Goal: Task Accomplishment & Management: Manage account settings

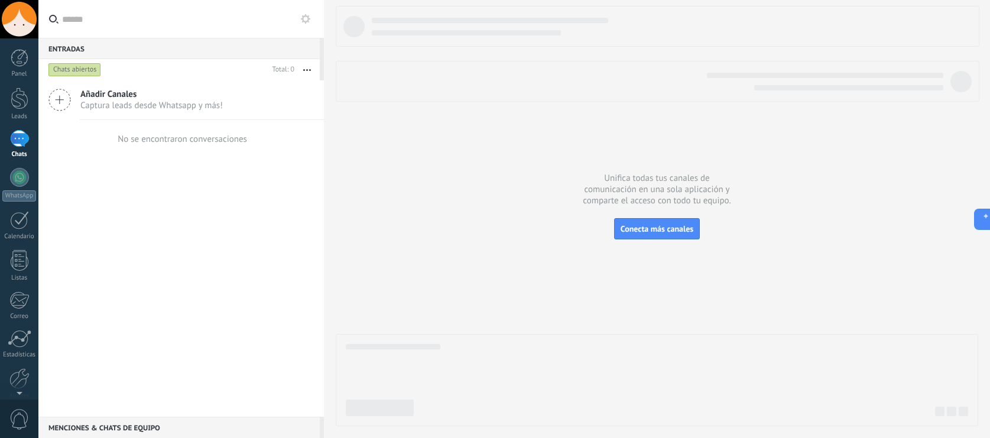
click at [440, 257] on div at bounding box center [657, 216] width 642 height 420
click at [636, 227] on span "Conecta más canales" at bounding box center [656, 228] width 73 height 11
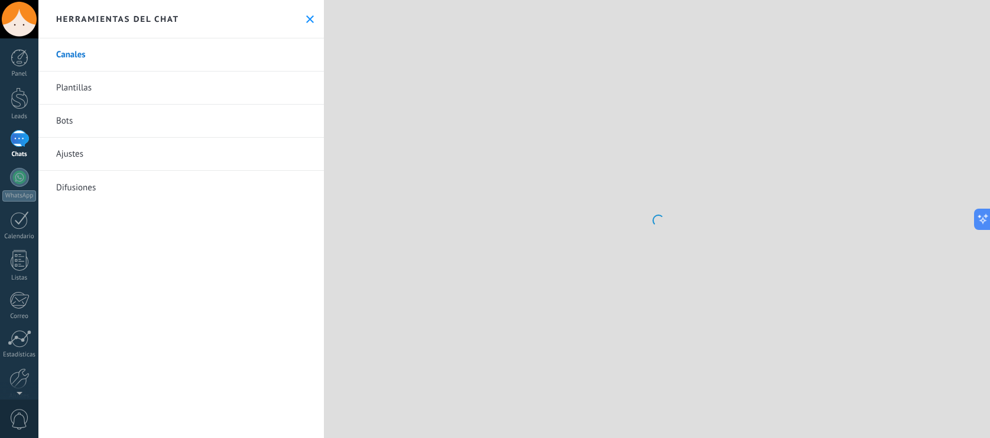
click at [131, 144] on link "Ajustes" at bounding box center [180, 154] width 285 height 33
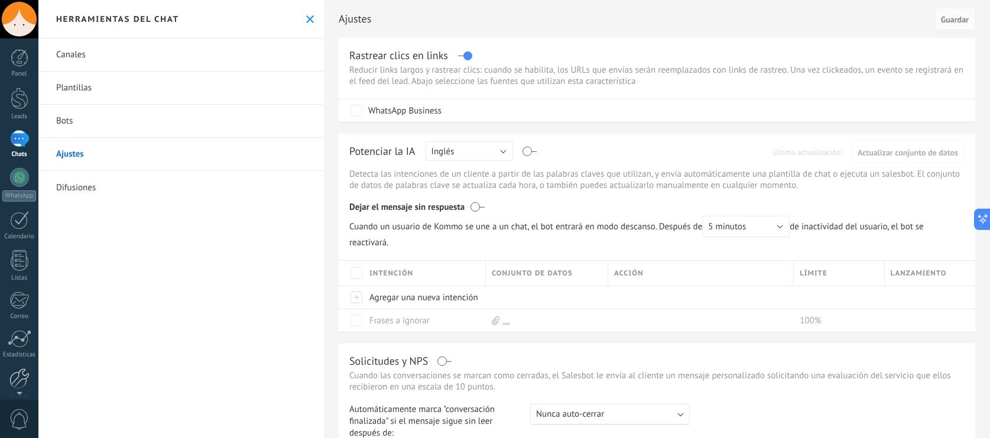
click at [27, 379] on div at bounding box center [19, 378] width 20 height 21
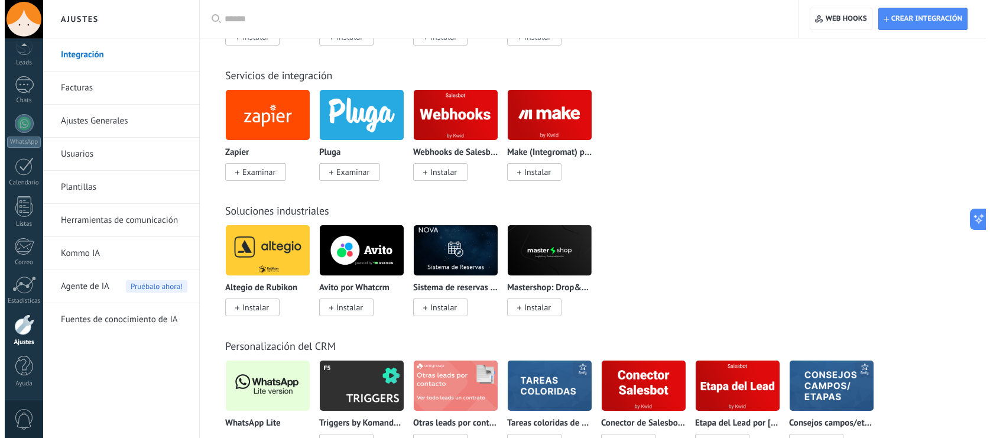
scroll to position [2065, 0]
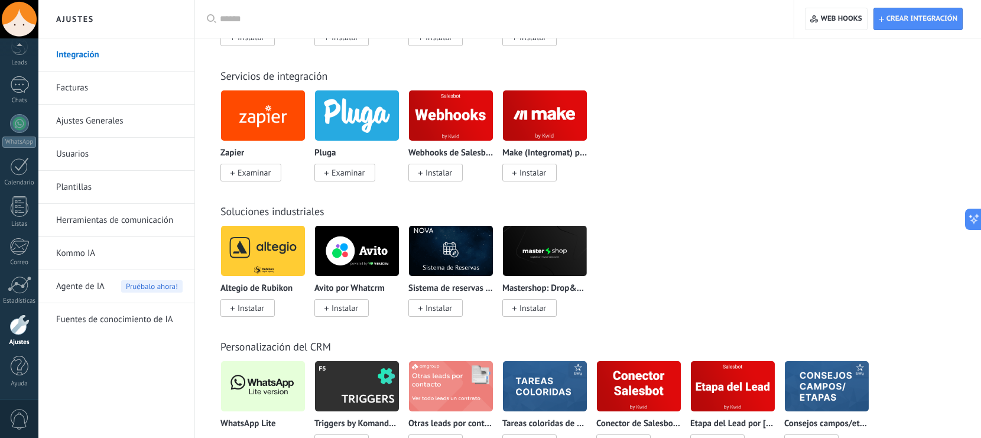
click at [267, 379] on img at bounding box center [263, 385] width 84 height 57
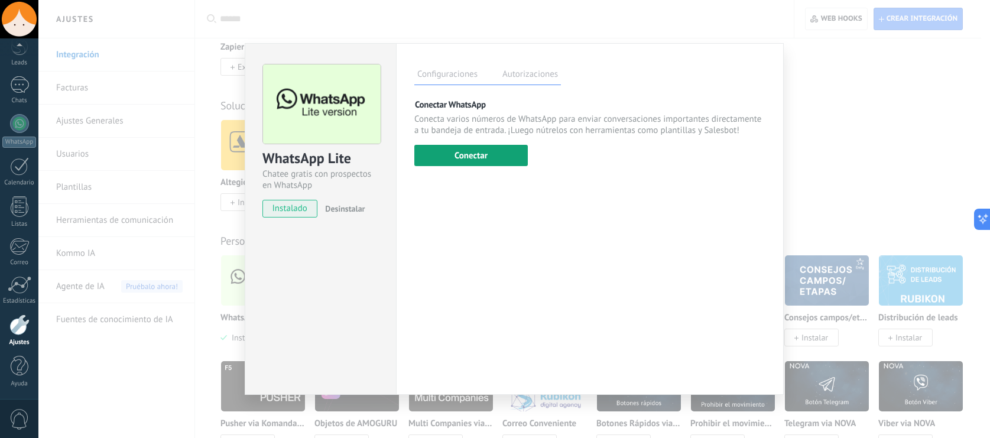
click at [487, 149] on button "Conectar" at bounding box center [470, 155] width 113 height 21
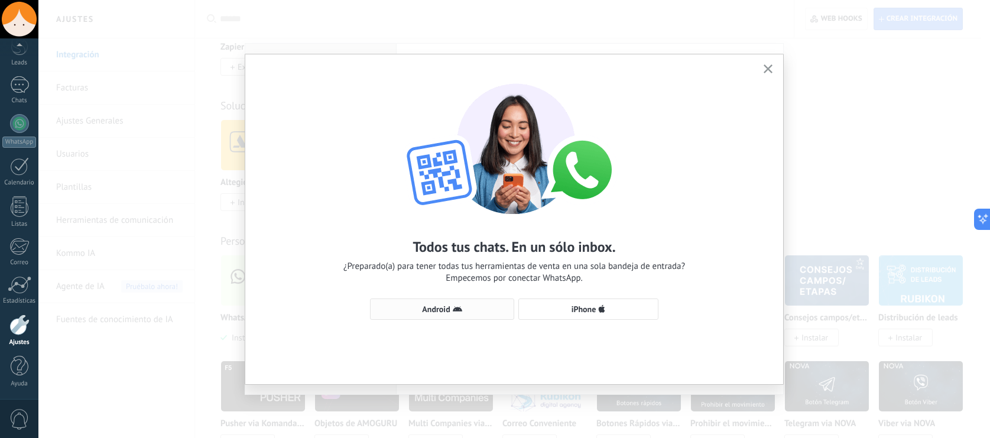
click at [481, 307] on span "Android" at bounding box center [441, 308] width 131 height 9
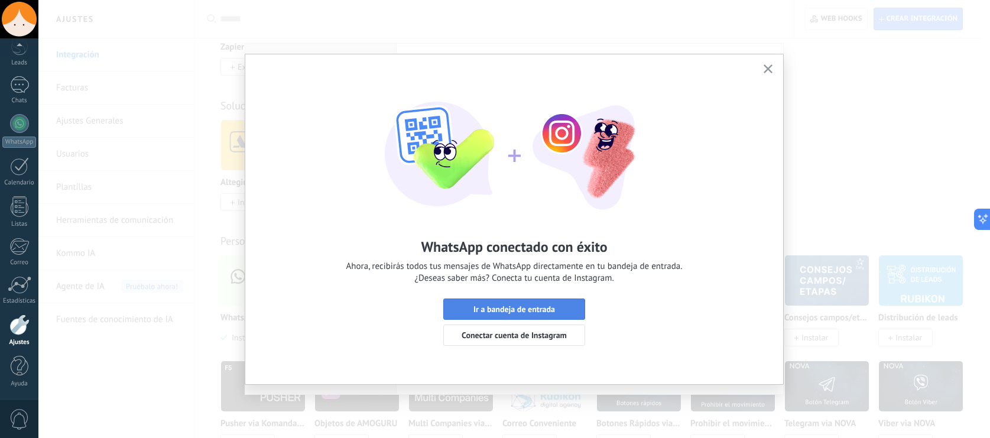
click at [542, 313] on span "Ir a bandeja de entrada" at bounding box center [514, 309] width 82 height 8
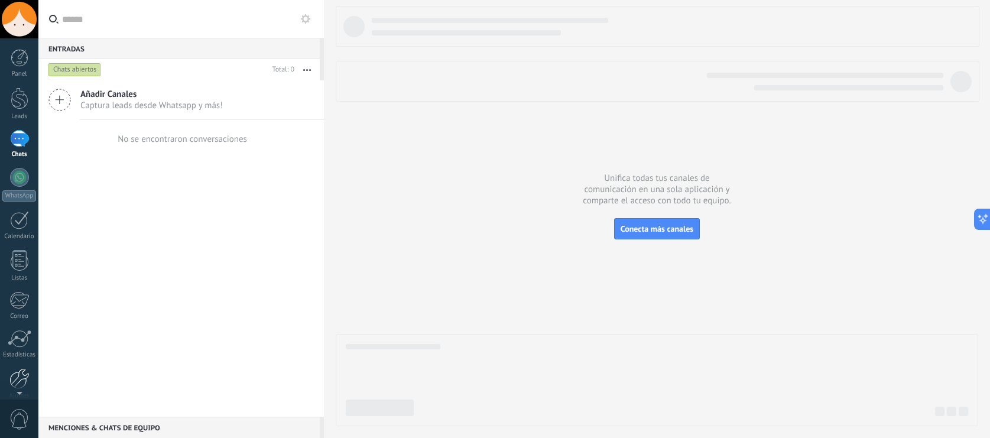
click at [25, 375] on div at bounding box center [19, 378] width 20 height 21
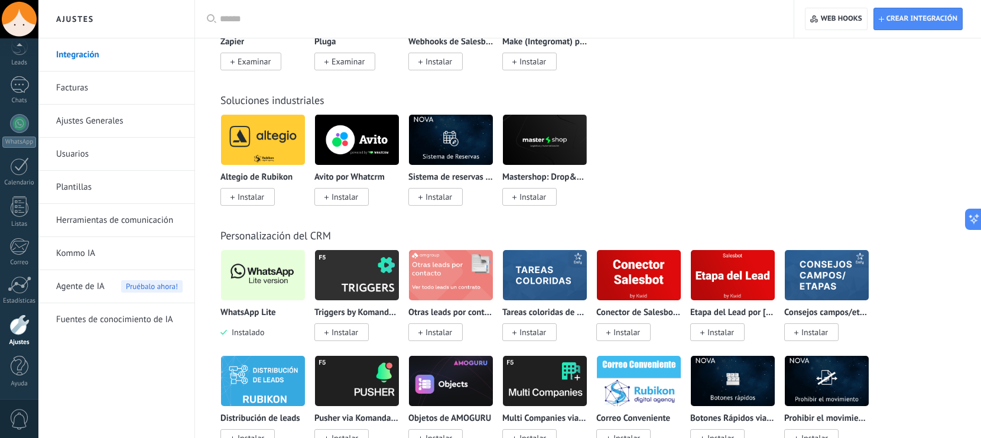
scroll to position [2176, 0]
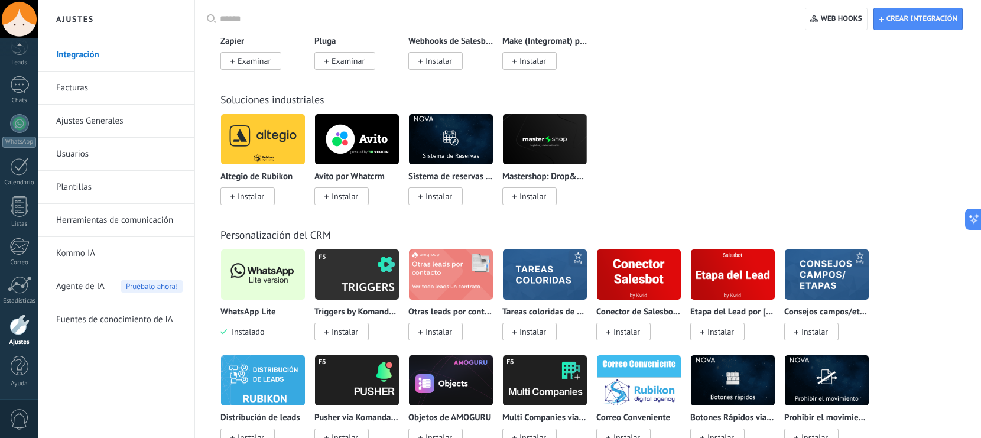
click at [259, 284] on img at bounding box center [263, 274] width 84 height 57
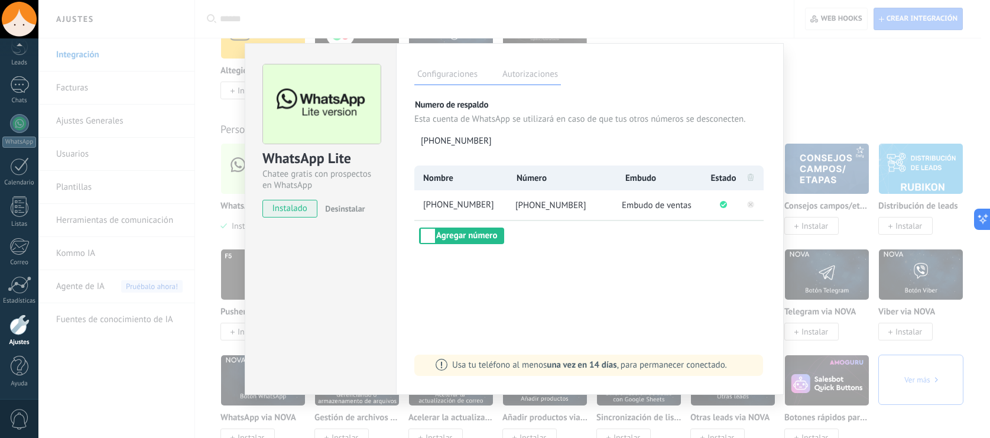
click at [168, 282] on div "WhatsApp Lite Chatee gratis con prospectos en WhatsApp instalado Desinstalar Co…" at bounding box center [513, 219] width 951 height 438
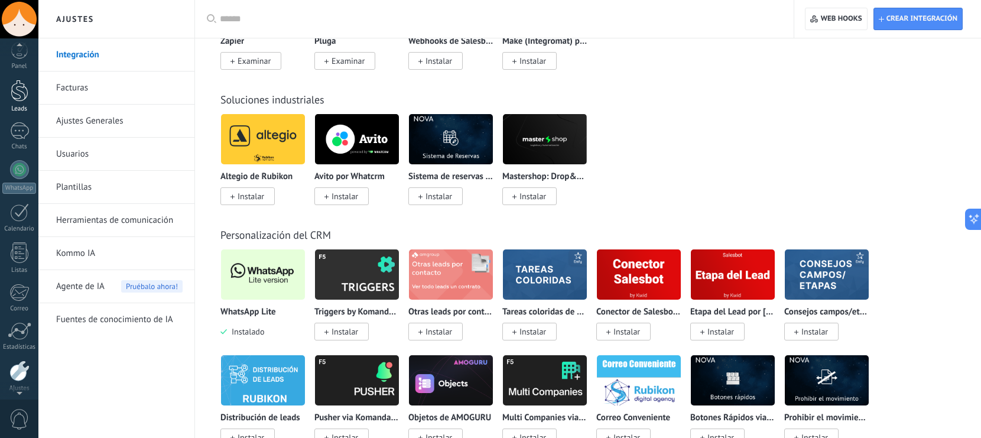
scroll to position [0, 0]
click at [26, 116] on div "Leads" at bounding box center [19, 117] width 34 height 8
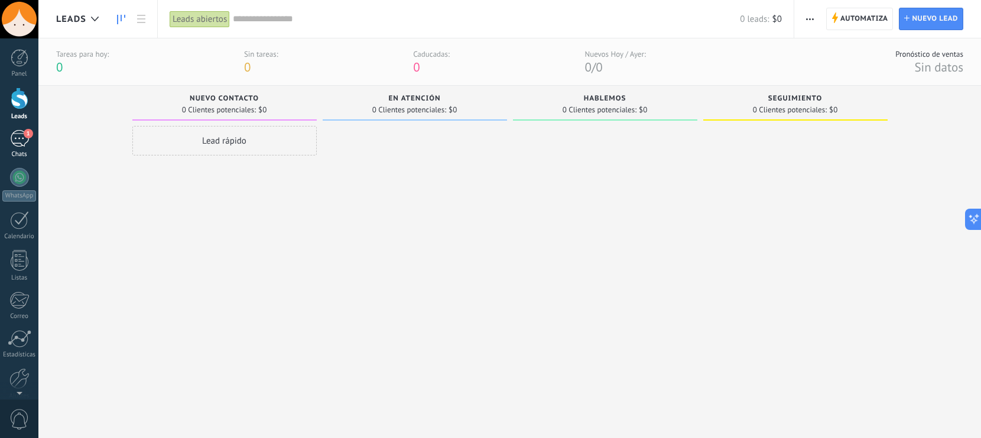
click at [17, 144] on div "1" at bounding box center [19, 138] width 19 height 17
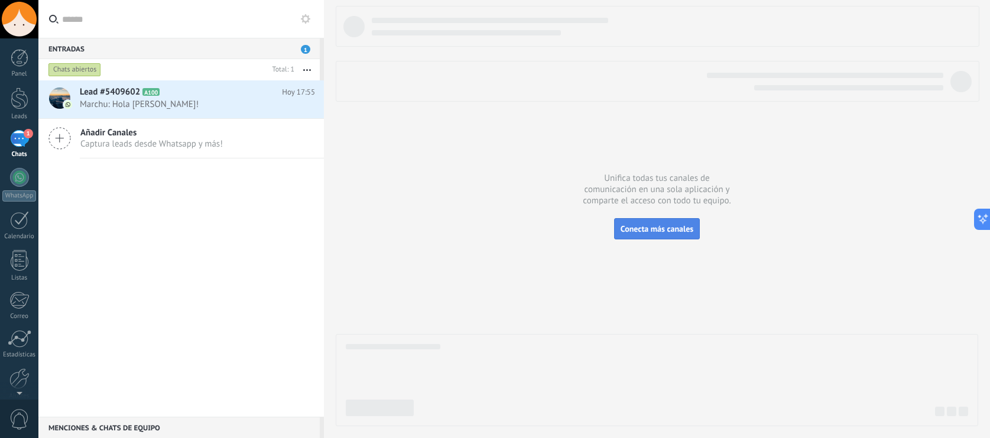
click at [645, 226] on span "Conecta más canales" at bounding box center [656, 228] width 73 height 11
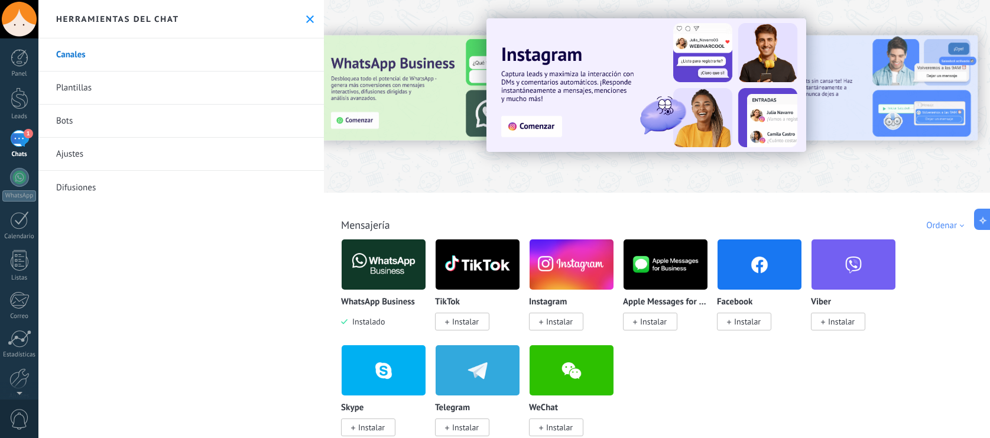
click at [26, 132] on span "1" at bounding box center [28, 133] width 9 height 9
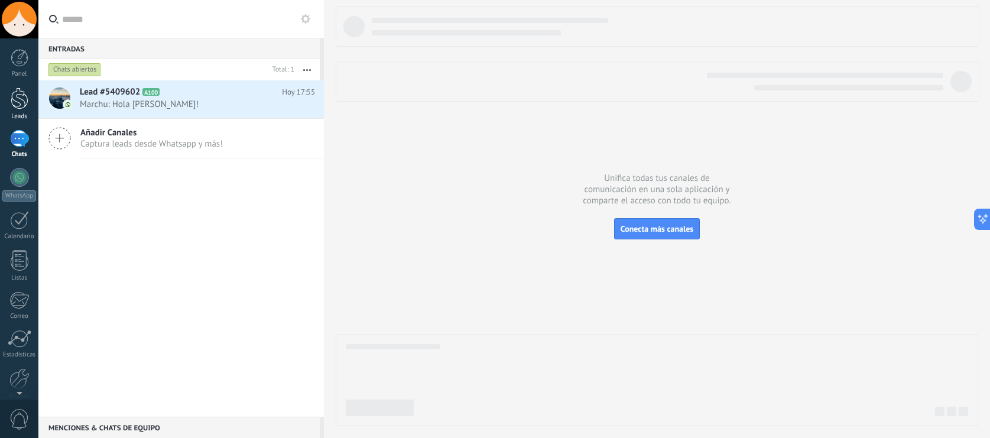
click at [21, 109] on div at bounding box center [20, 98] width 18 height 22
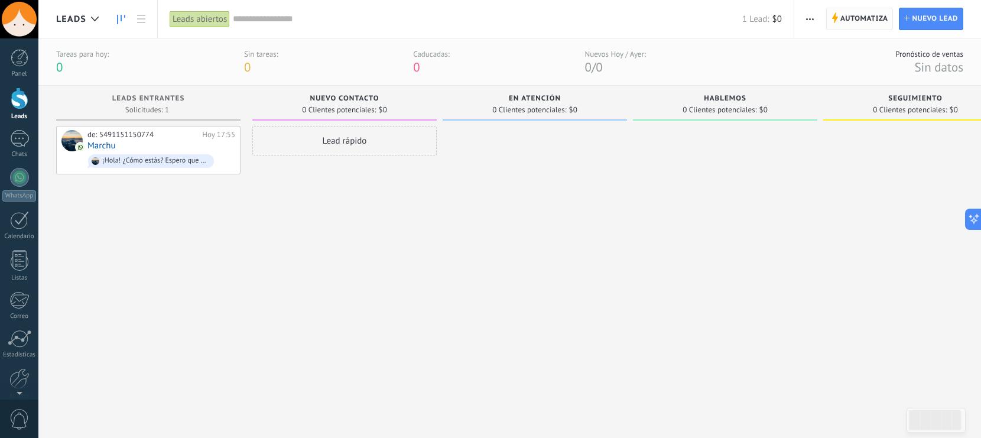
click at [848, 22] on span "Automatiza" at bounding box center [864, 18] width 48 height 21
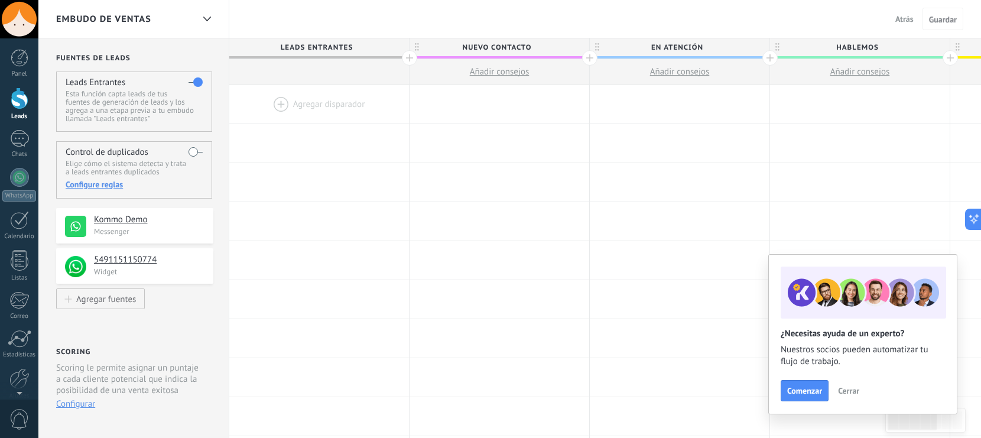
click at [167, 222] on h4 "Kommo Demo" at bounding box center [149, 220] width 110 height 12
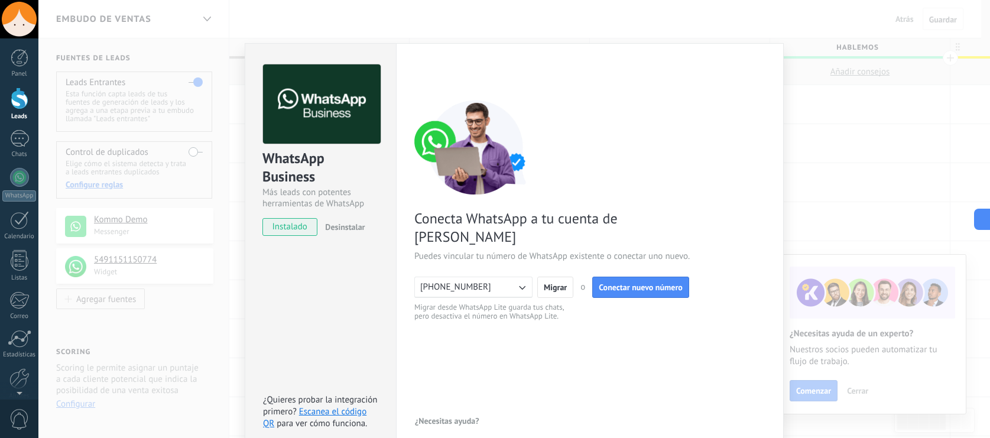
click at [220, 158] on div "WhatsApp Business Más leads con potentes herramientas de WhatsApp instalado Des…" at bounding box center [513, 219] width 951 height 438
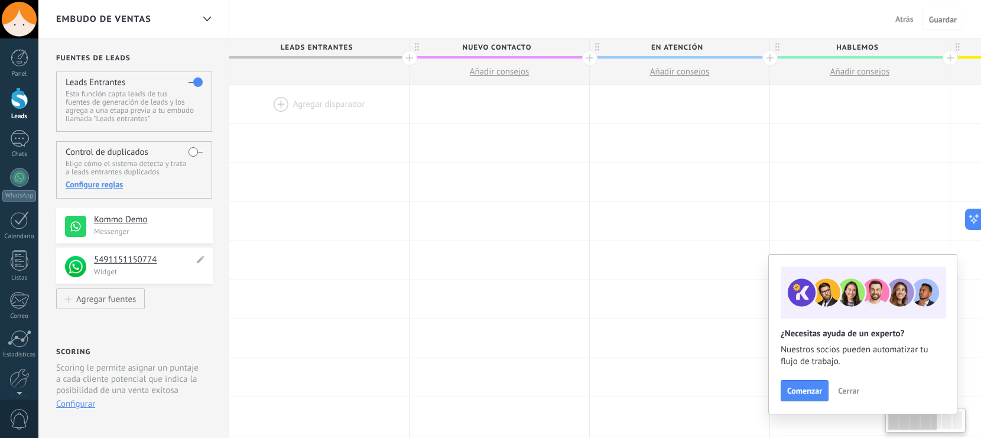
click at [177, 259] on h4 "5491151150774" at bounding box center [144, 260] width 100 height 12
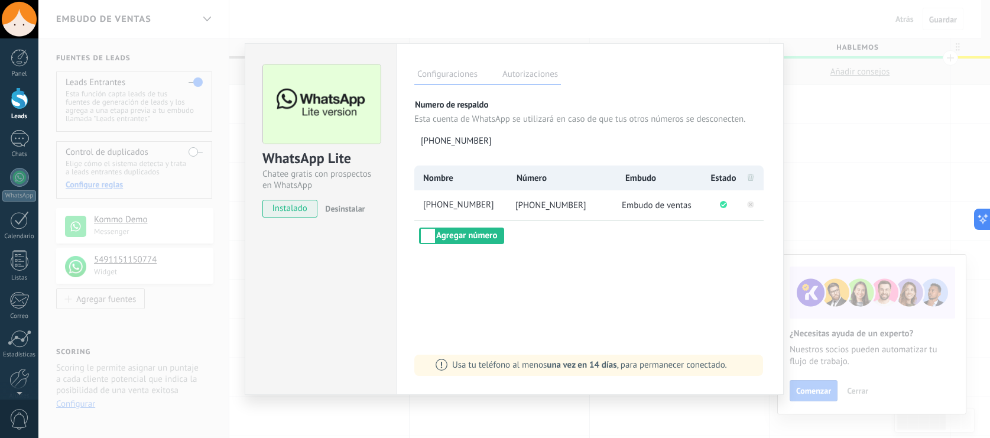
click at [329, 30] on div "WhatsApp Lite Chatee gratis con prospectos en WhatsApp instalado Desinstalar Co…" at bounding box center [513, 219] width 951 height 438
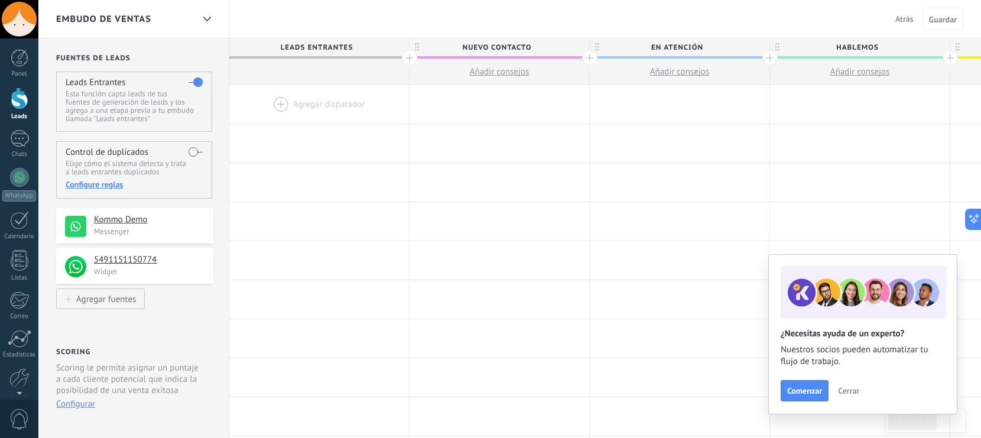
click at [839, 392] on span "Cerrar" at bounding box center [848, 390] width 21 height 8
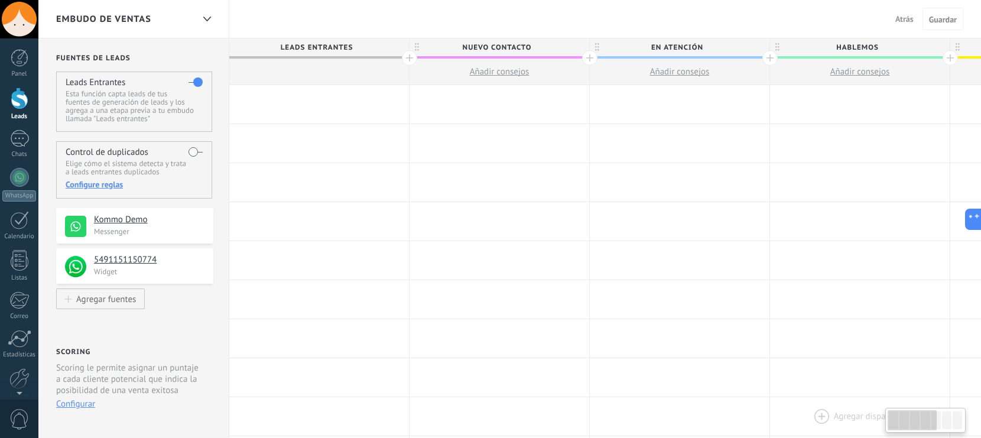
drag, startPoint x: 907, startPoint y: 415, endPoint x: 839, endPoint y: 417, distance: 68.0
click at [845, 419] on body ".abccls-1,.abccls-2{fill-rule:evenodd}.abccls-2{fill:#fff} .abfcls-1{fill:none}…" at bounding box center [490, 219] width 981 height 438
click at [910, 24] on span "Atrás" at bounding box center [904, 19] width 18 height 11
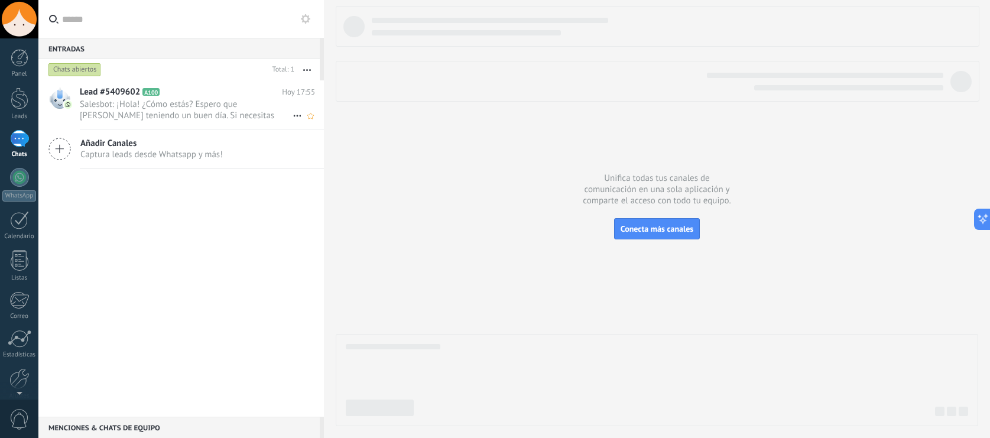
click at [223, 113] on span "Salesbot: ¡Hola! ¿Cómo estás? Espero que [PERSON_NAME] teniendo un buen día. Si…" at bounding box center [186, 110] width 213 height 22
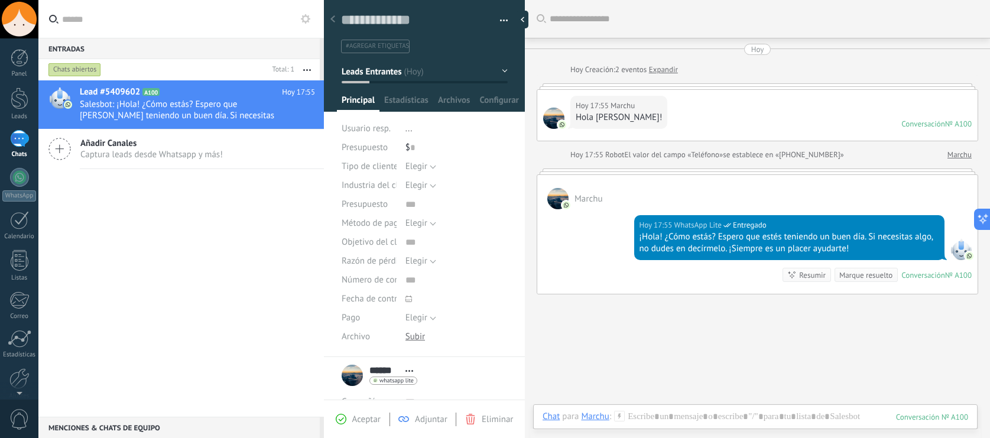
drag, startPoint x: 551, startPoint y: 259, endPoint x: 501, endPoint y: 261, distance: 50.2
click at [501, 261] on div "Guardar y crear Imprimir Administrar etiquetas" at bounding box center [657, 219] width 666 height 438
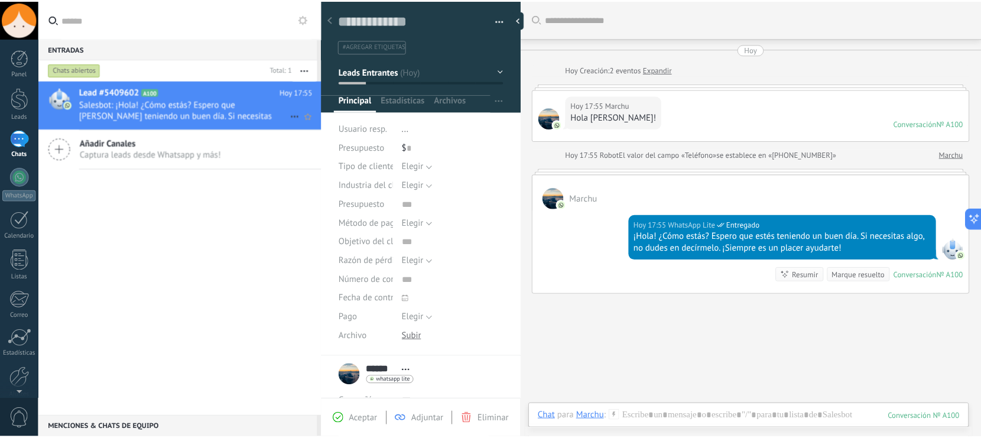
scroll to position [18, 0]
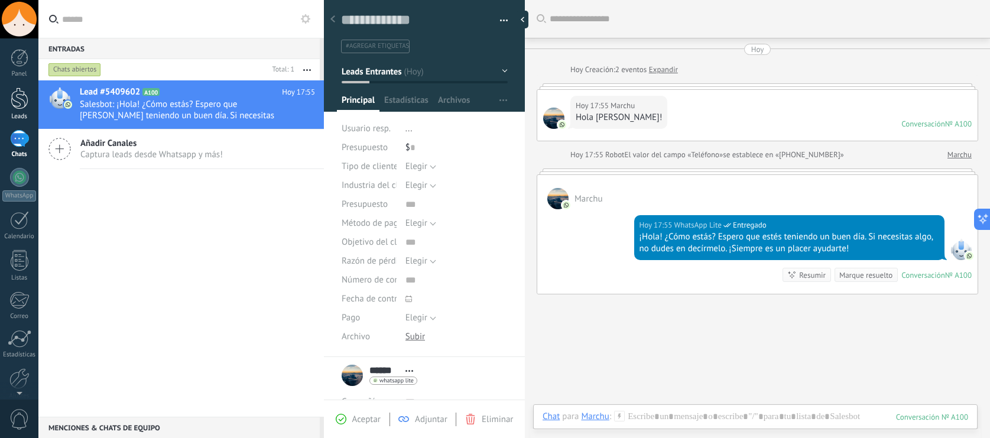
click at [22, 103] on div at bounding box center [20, 98] width 18 height 22
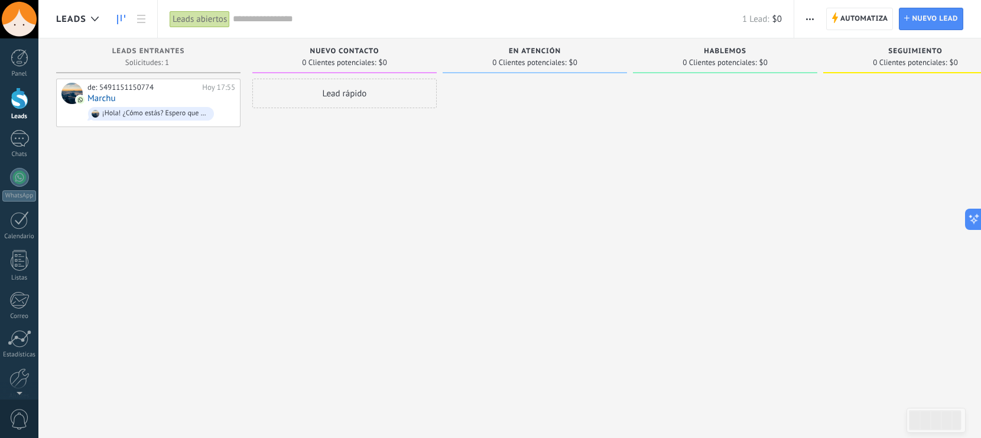
click at [806, 18] on use "button" at bounding box center [810, 19] width 8 height 2
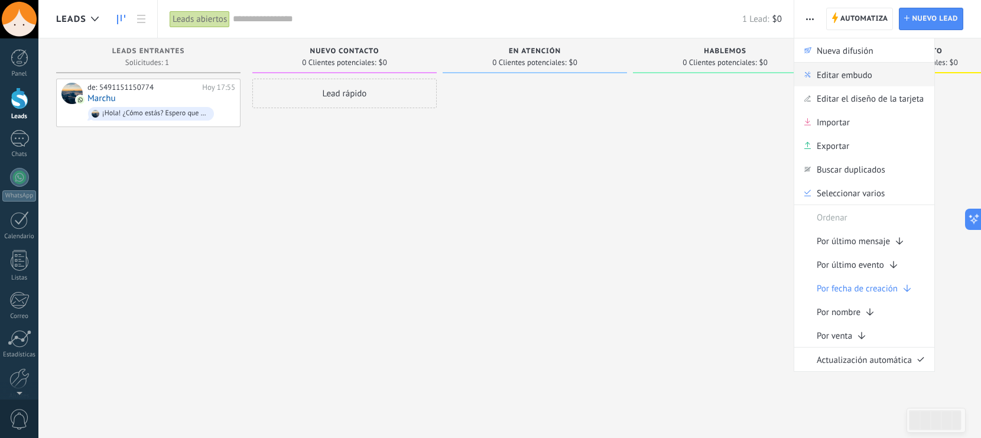
click at [809, 76] on icon at bounding box center [807, 74] width 6 height 7
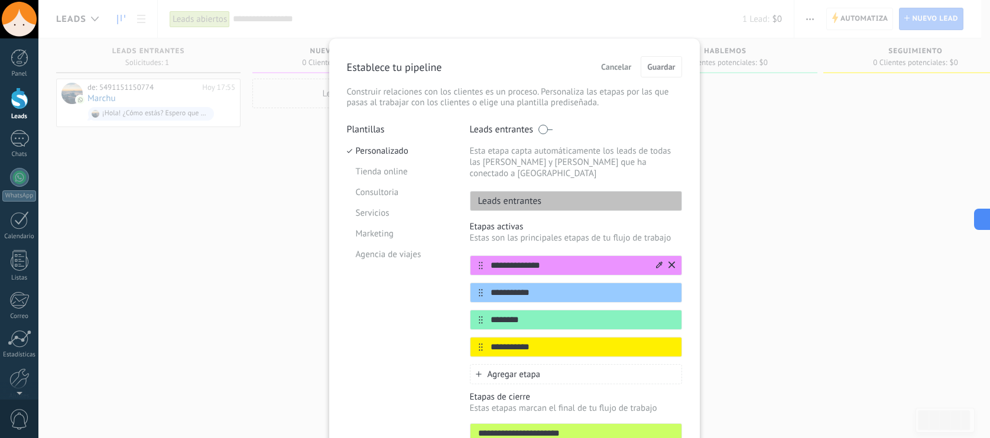
click at [670, 261] on icon at bounding box center [671, 264] width 6 height 7
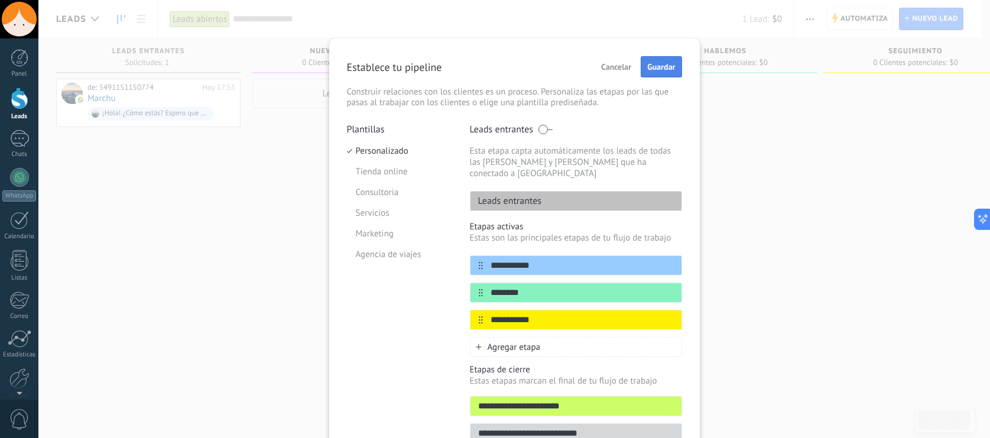
click at [653, 66] on span "Guardar" at bounding box center [661, 67] width 28 height 8
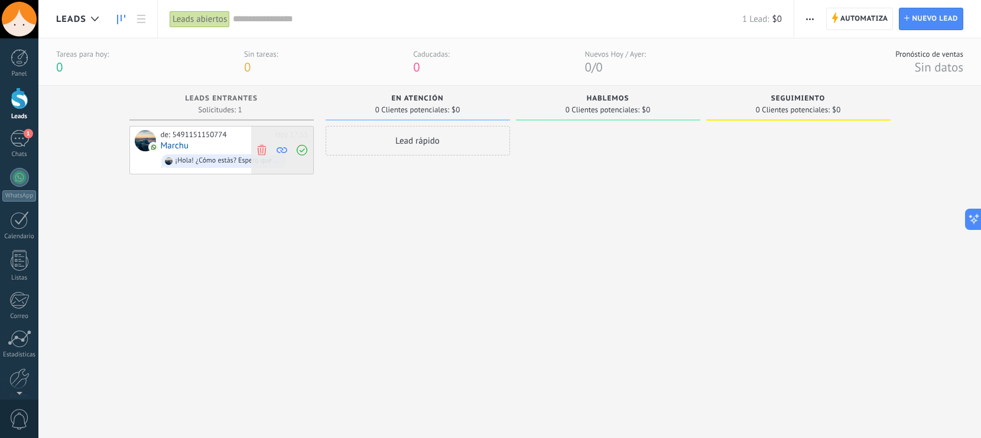
click at [263, 151] on icon at bounding box center [261, 149] width 11 height 11
click at [854, 22] on span "Automatiza" at bounding box center [864, 18] width 48 height 21
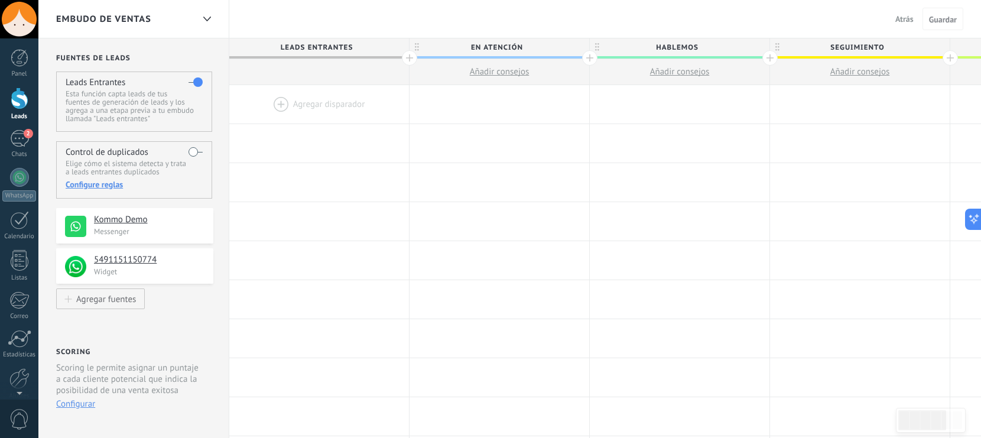
click at [279, 104] on div at bounding box center [319, 104] width 180 height 38
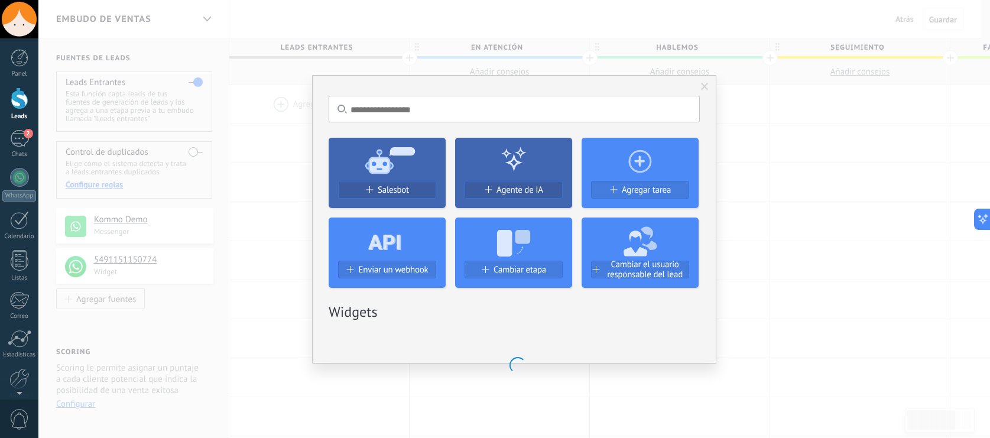
click at [386, 156] on icon at bounding box center [386, 159] width 117 height 43
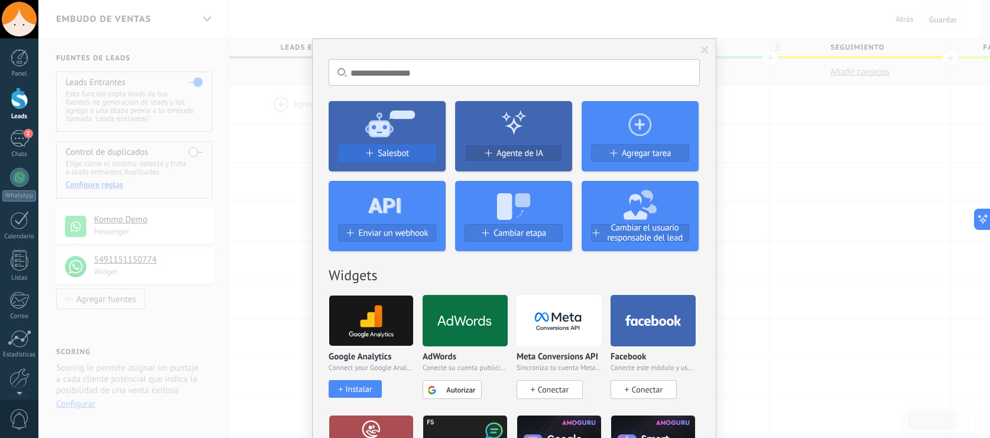
click at [383, 188] on icon at bounding box center [384, 202] width 33 height 43
click at [383, 158] on span "Salesbot" at bounding box center [393, 153] width 31 height 10
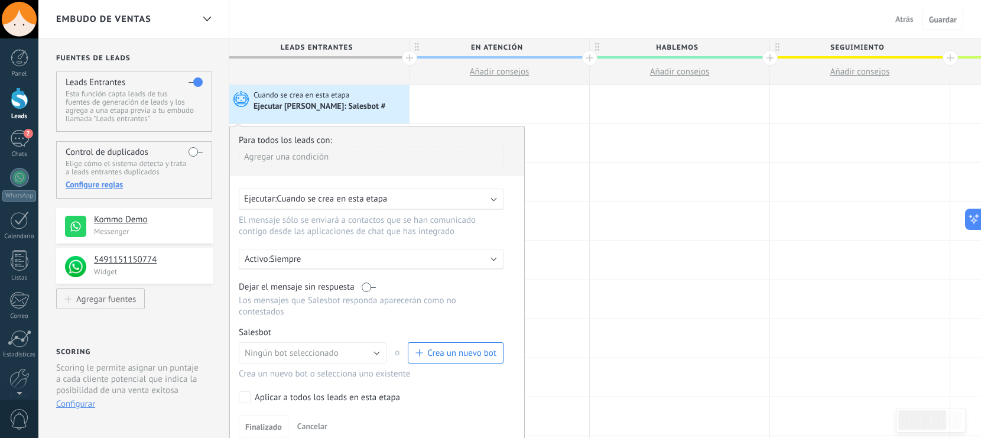
click at [288, 199] on span "Cuando se crea en esta etapa" at bounding box center [331, 198] width 110 height 11
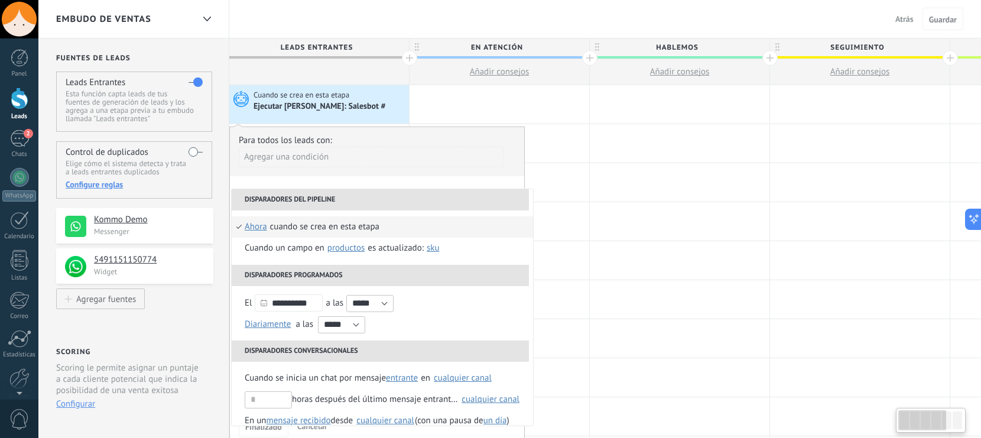
click at [288, 199] on li "Disparadores del pipeline" at bounding box center [380, 199] width 297 height 21
click at [406, 187] on div "**********" at bounding box center [376, 286] width 295 height 320
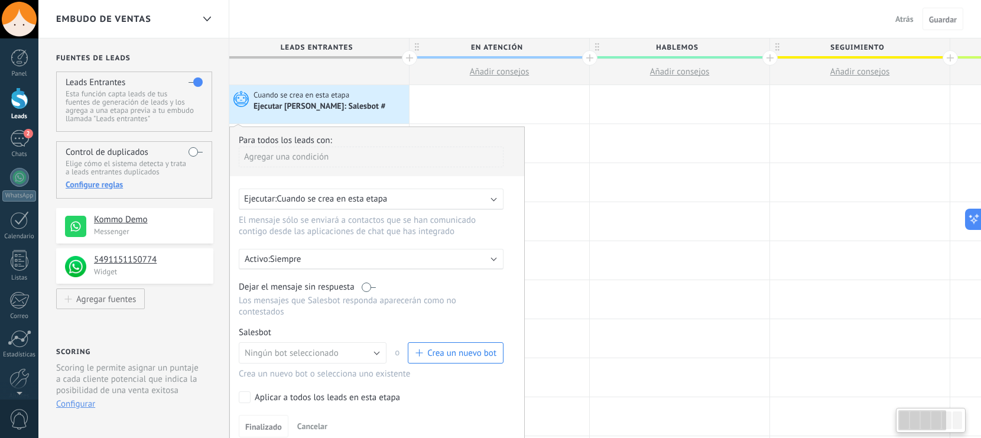
click at [351, 258] on p "Siempre" at bounding box center [373, 258] width 207 height 11
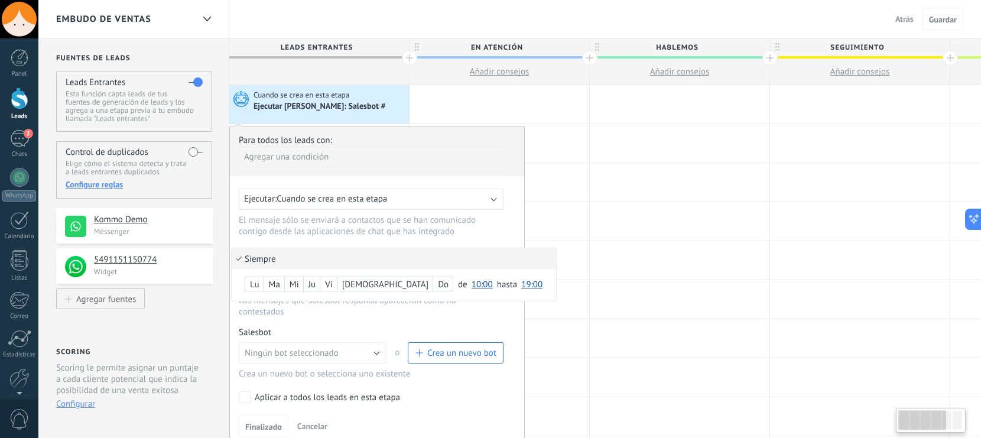
click at [357, 239] on div at bounding box center [377, 286] width 294 height 318
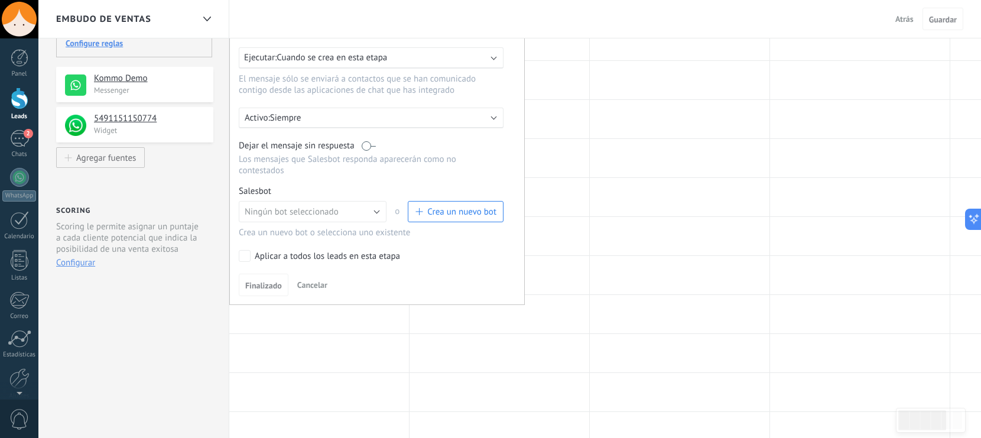
scroll to position [147, 0]
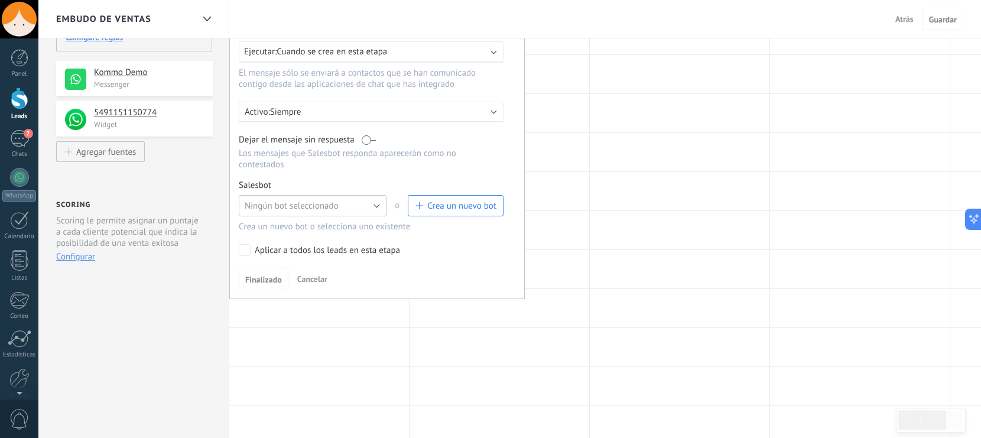
click at [341, 213] on button "Ningún bot seleccionado" at bounding box center [313, 205] width 148 height 21
click at [334, 225] on span "[PERSON_NAME]" at bounding box center [307, 225] width 151 height 11
click at [261, 276] on span "Finalizado" at bounding box center [263, 279] width 37 height 8
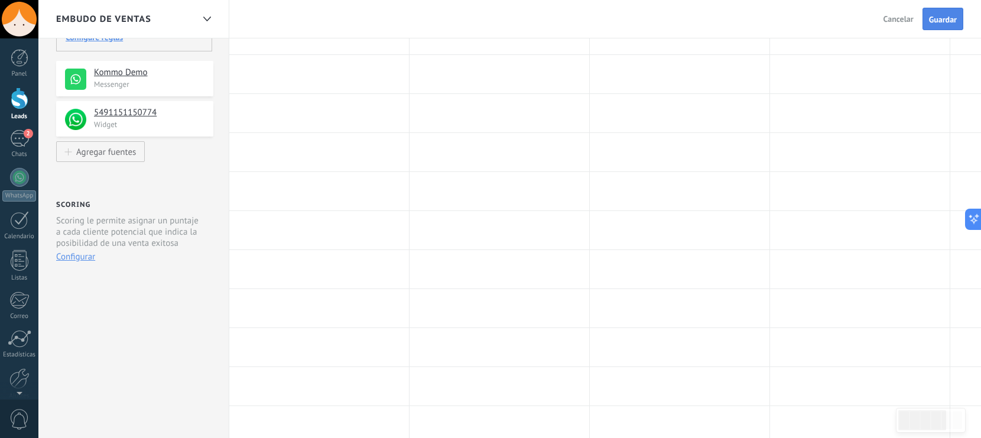
click at [923, 23] on button "Guardar" at bounding box center [942, 19] width 41 height 22
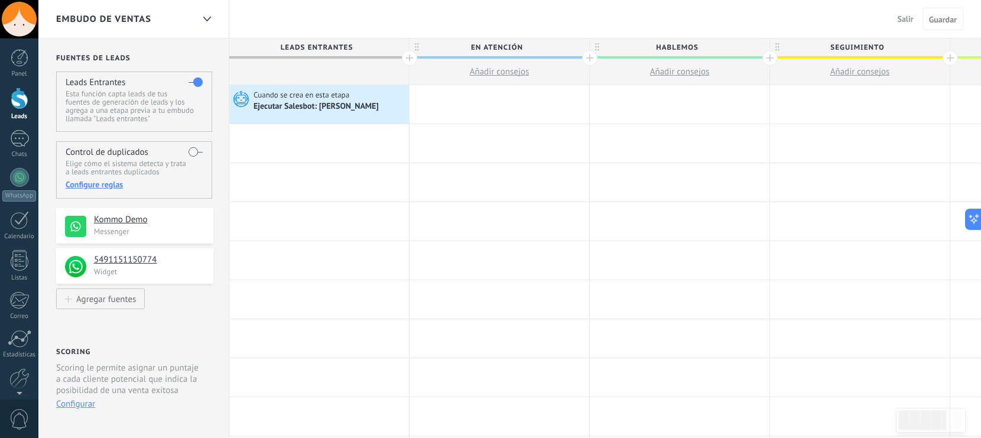
click at [907, 21] on span "Salir" at bounding box center [905, 19] width 16 height 11
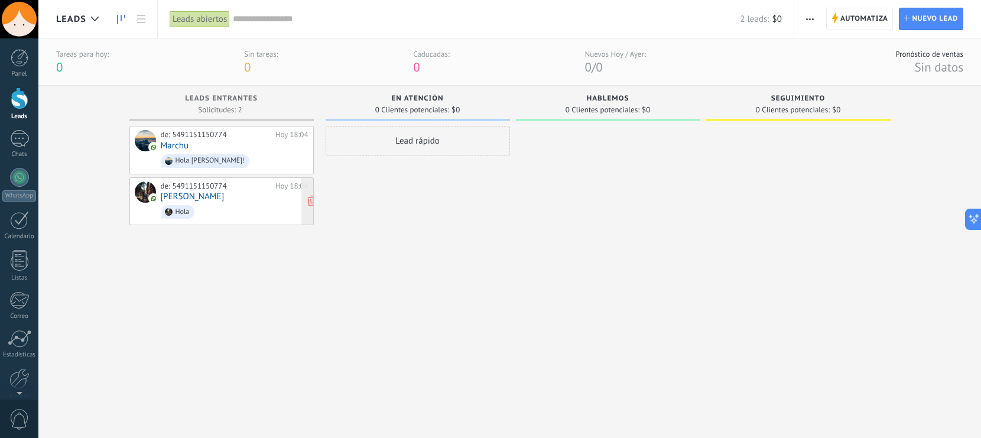
click at [196, 194] on link "[PERSON_NAME]" at bounding box center [193, 196] width 64 height 10
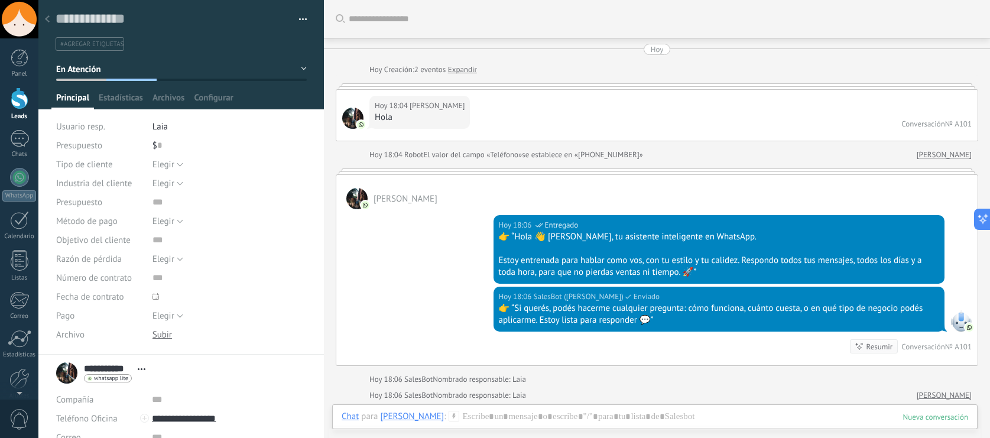
click at [45, 20] on icon at bounding box center [47, 18] width 5 height 7
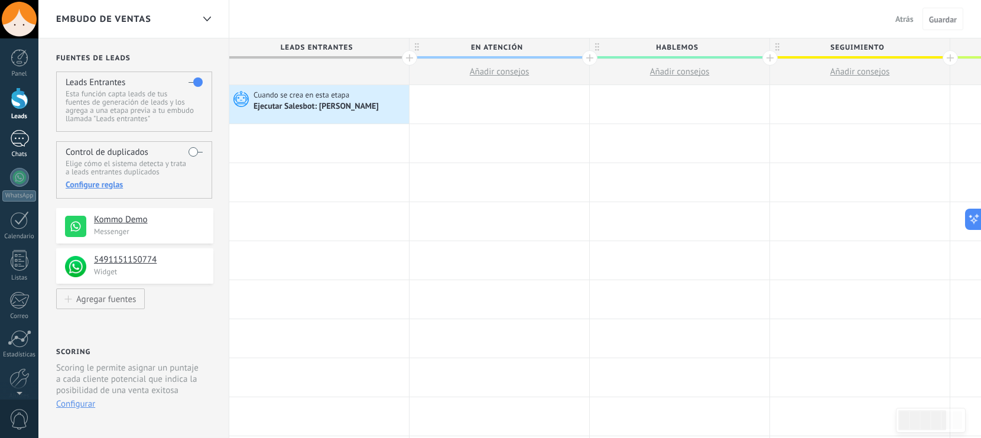
click at [16, 143] on div "1" at bounding box center [19, 138] width 19 height 17
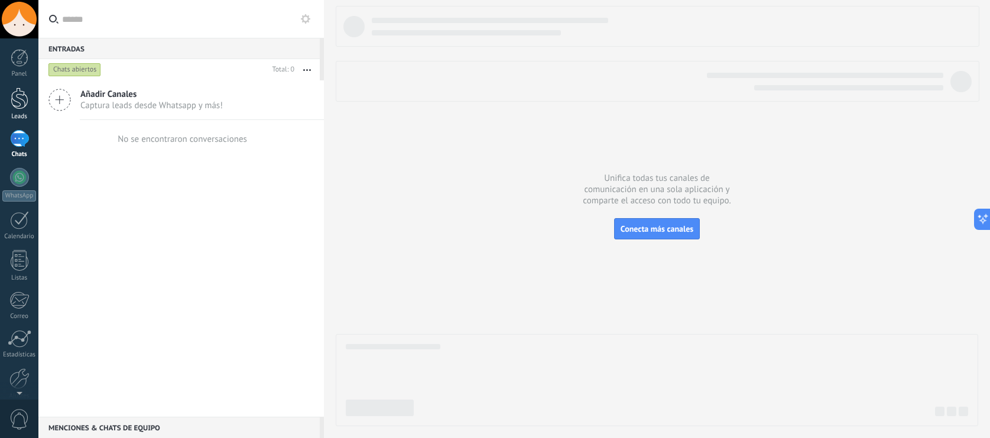
click at [19, 108] on div at bounding box center [20, 98] width 18 height 22
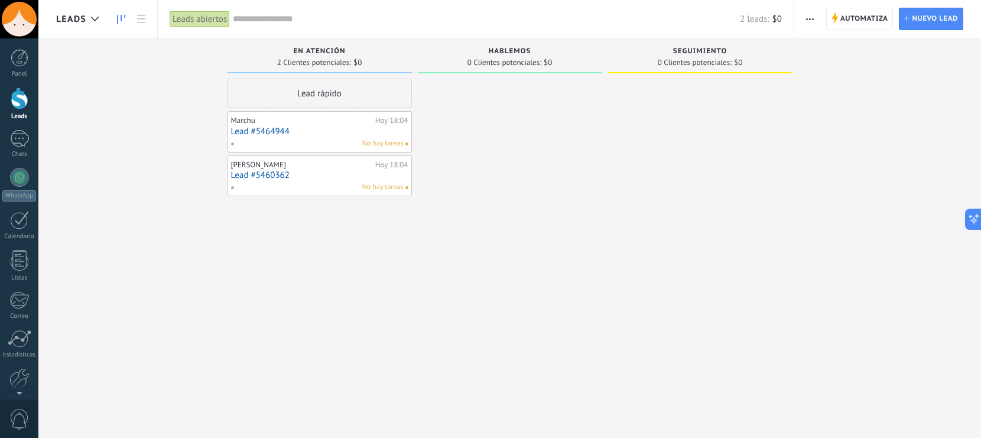
click at [257, 132] on link "Lead #5464944" at bounding box center [319, 131] width 177 height 10
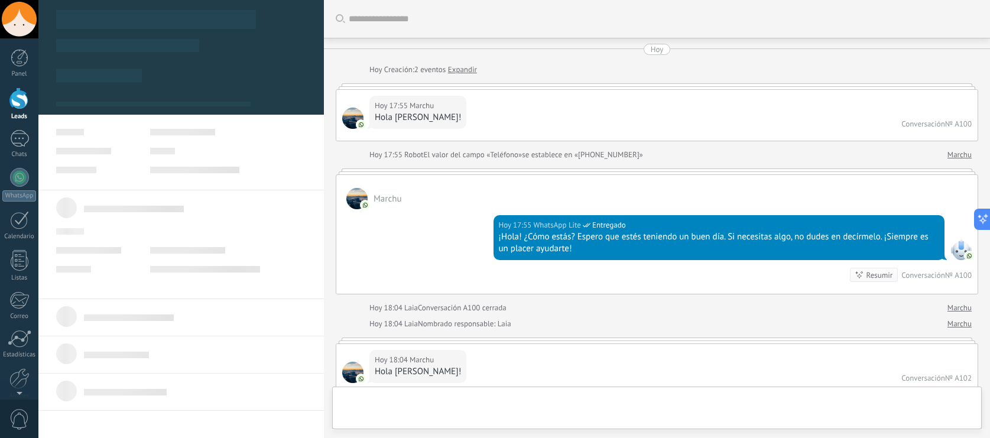
type textarea "**********"
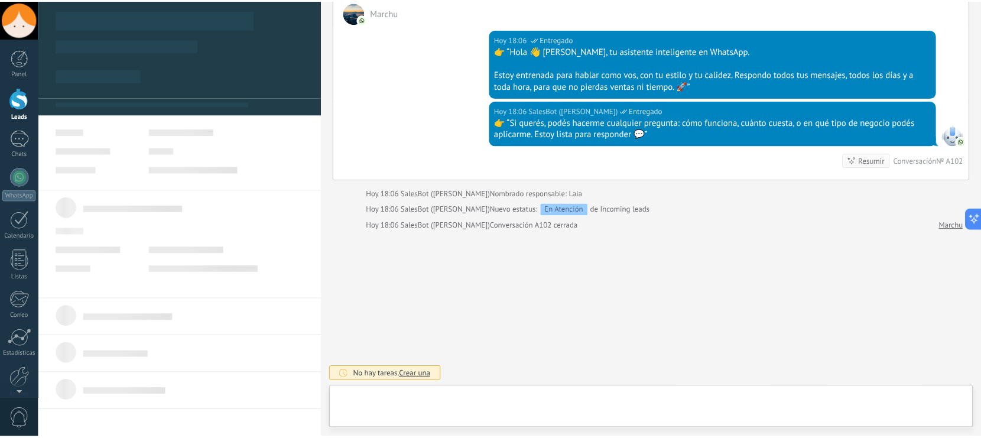
scroll to position [18, 0]
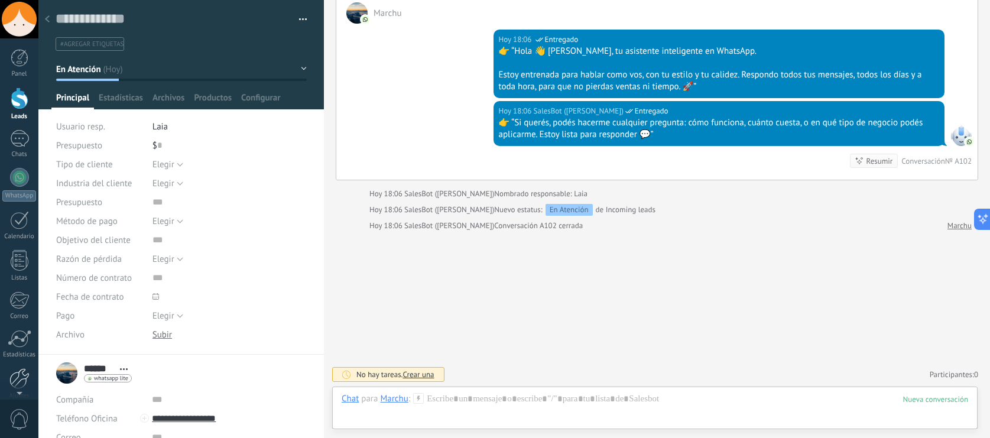
click at [17, 375] on div at bounding box center [19, 378] width 20 height 21
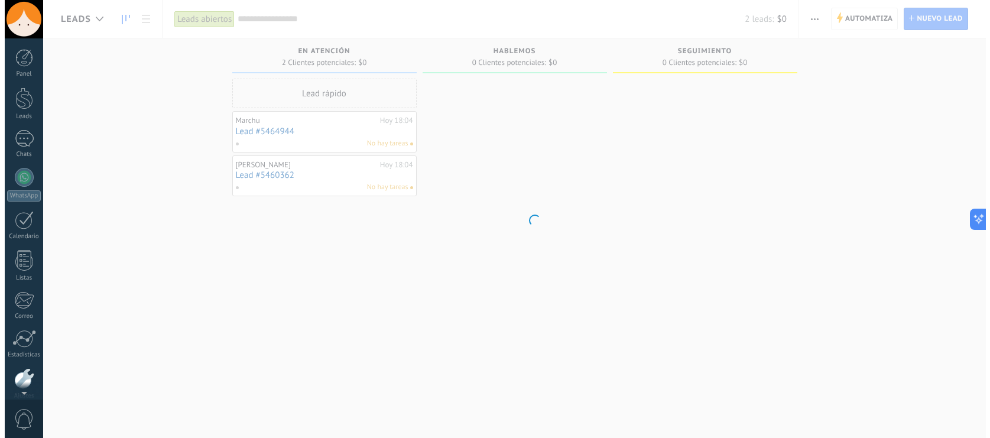
scroll to position [54, 0]
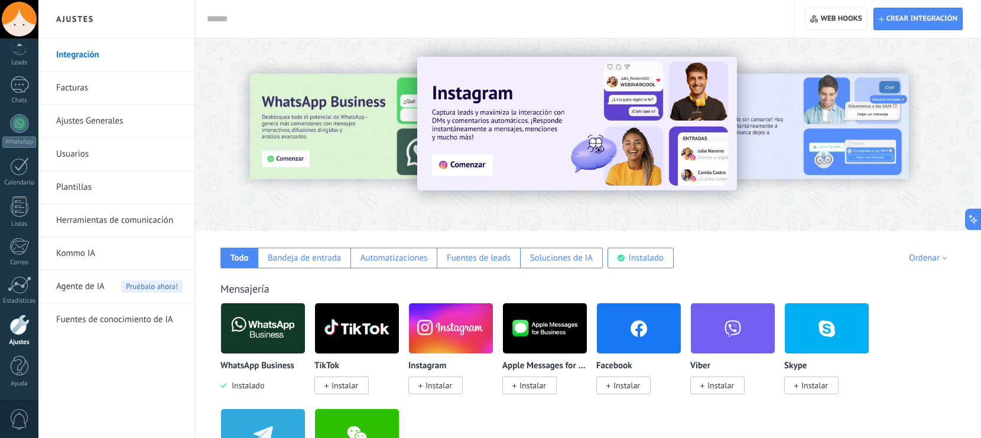
click at [64, 125] on link "Ajustes Generales" at bounding box center [119, 121] width 126 height 33
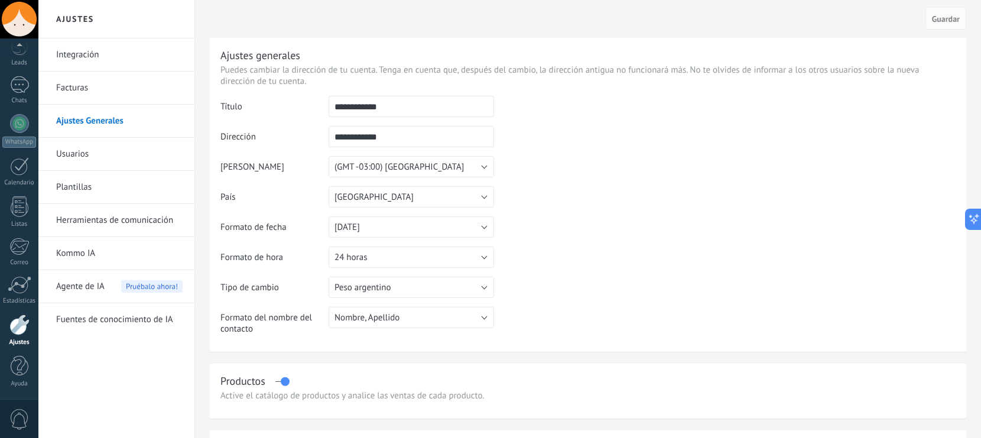
click at [88, 187] on link "Plantillas" at bounding box center [119, 187] width 126 height 33
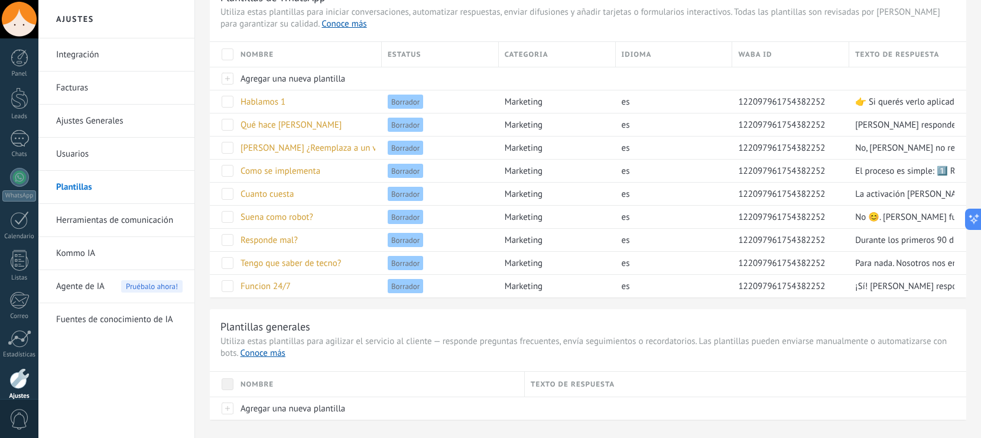
scroll to position [53, 0]
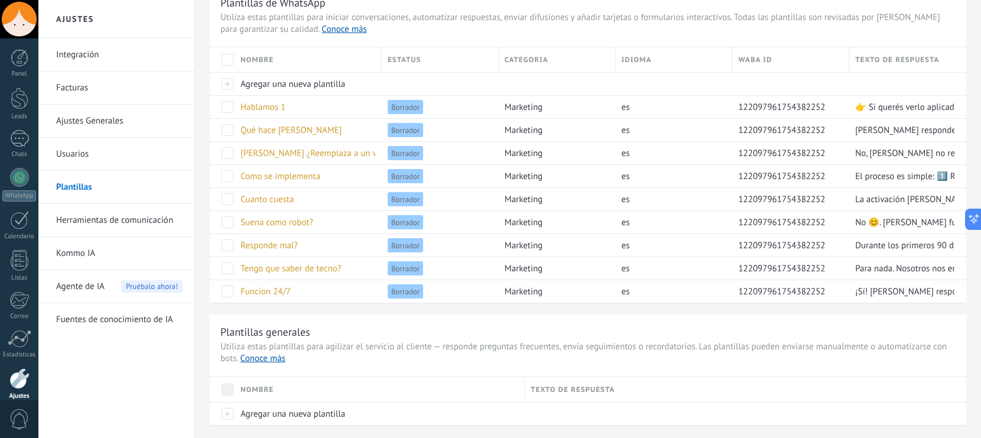
click at [100, 223] on link "Herramientas de comunicación" at bounding box center [119, 220] width 126 height 33
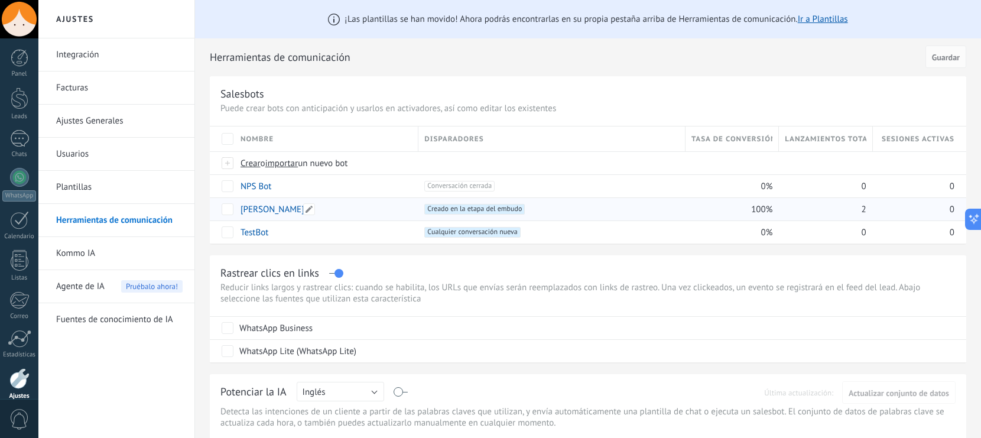
click at [256, 213] on link "[PERSON_NAME]" at bounding box center [272, 209] width 64 height 11
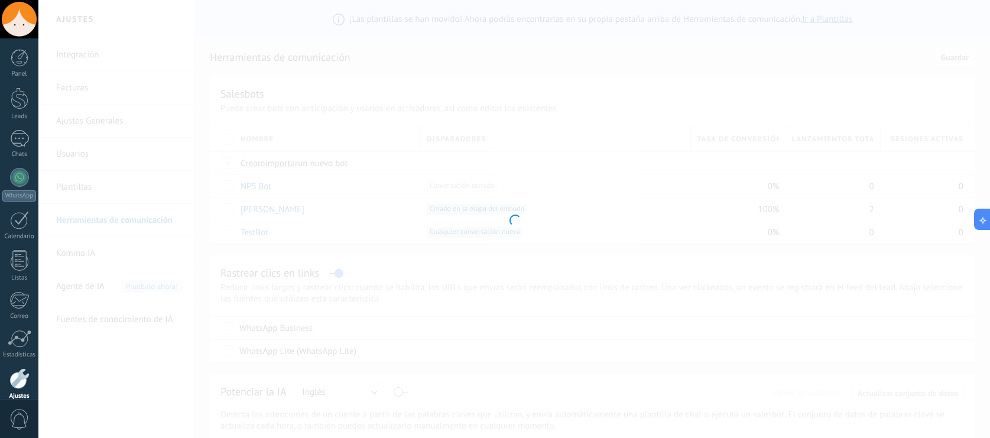
type input "**********"
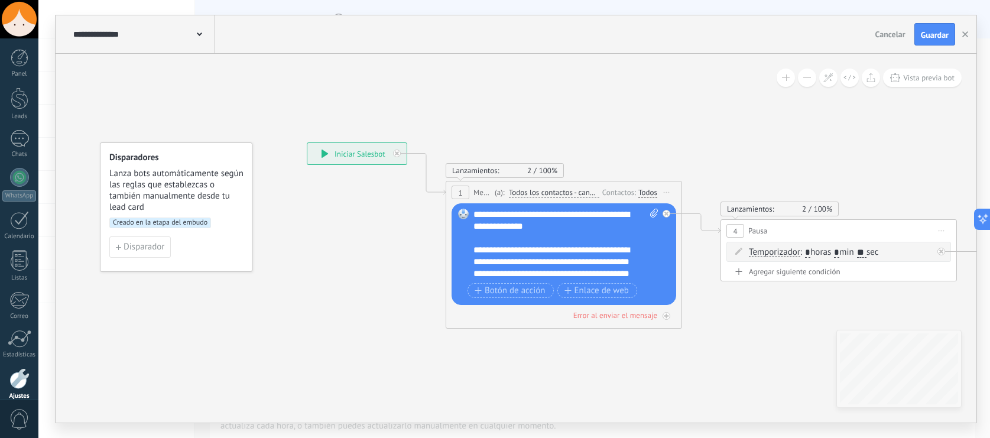
click at [510, 221] on div "**********" at bounding box center [565, 244] width 185 height 71
click at [491, 212] on div "**********" at bounding box center [565, 244] width 185 height 71
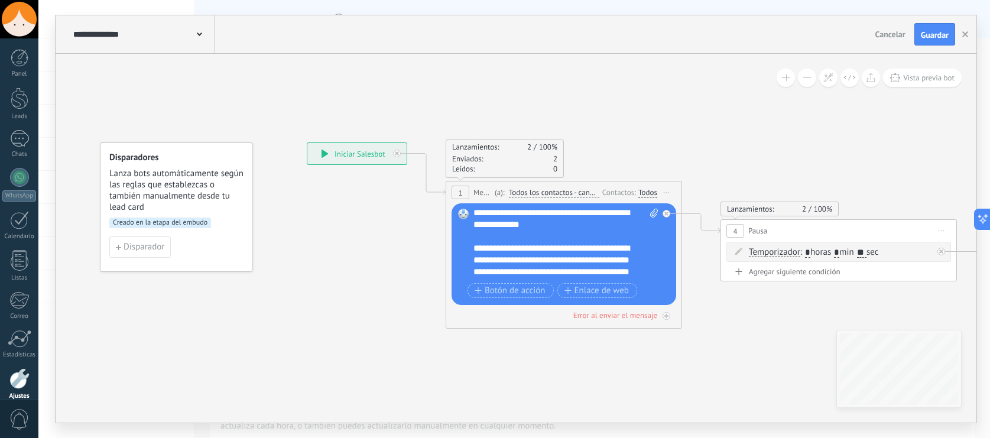
scroll to position [2, 0]
click at [567, 237] on div "**********" at bounding box center [565, 244] width 185 height 71
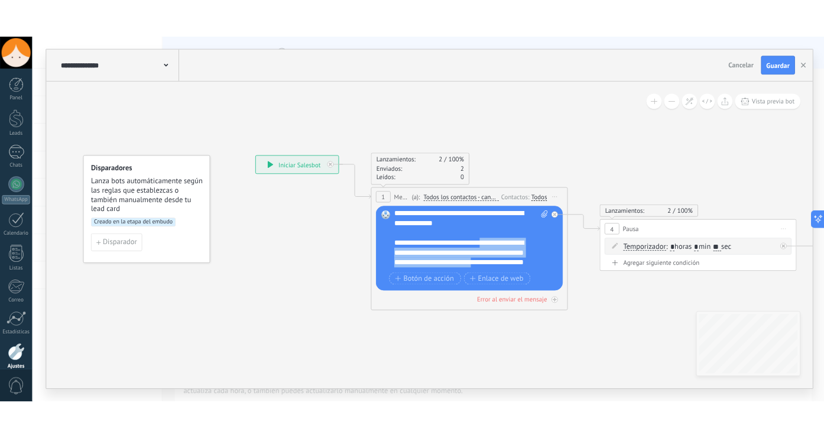
scroll to position [12, 0]
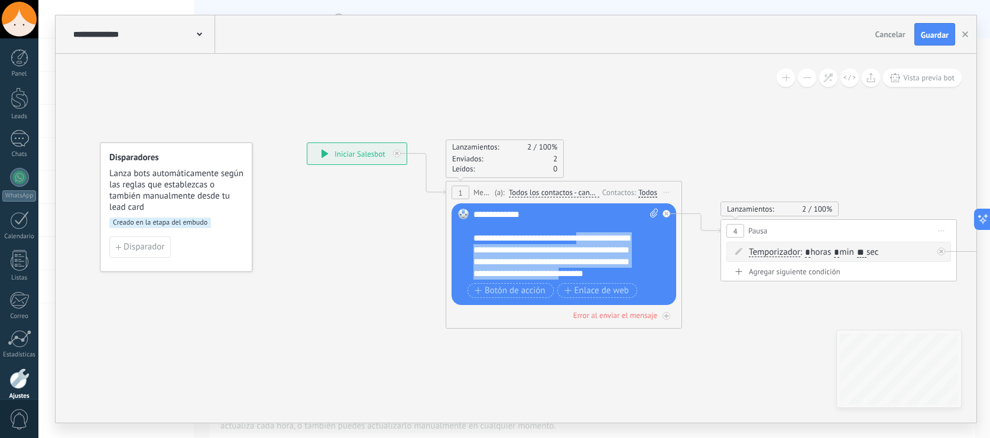
drag, startPoint x: 587, startPoint y: 249, endPoint x: 585, endPoint y: 275, distance: 25.5
click at [585, 275] on div "**********" at bounding box center [565, 244] width 185 height 71
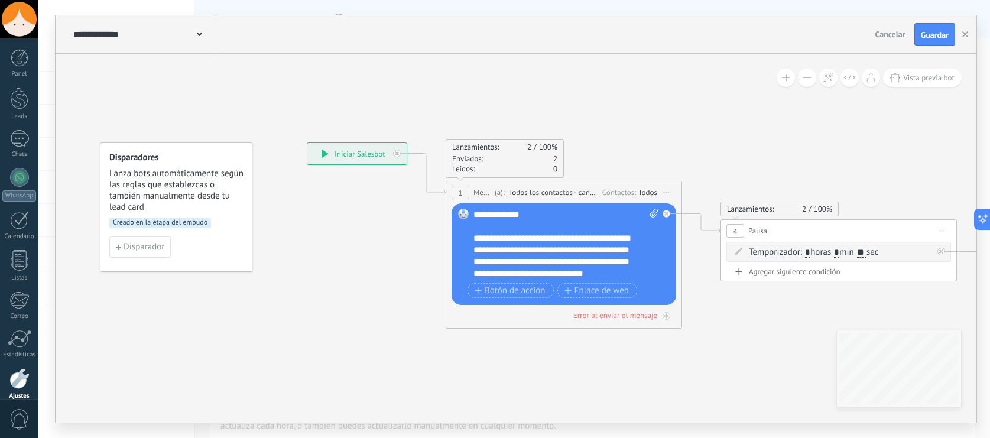
click at [626, 272] on div "**********" at bounding box center [565, 244] width 185 height 71
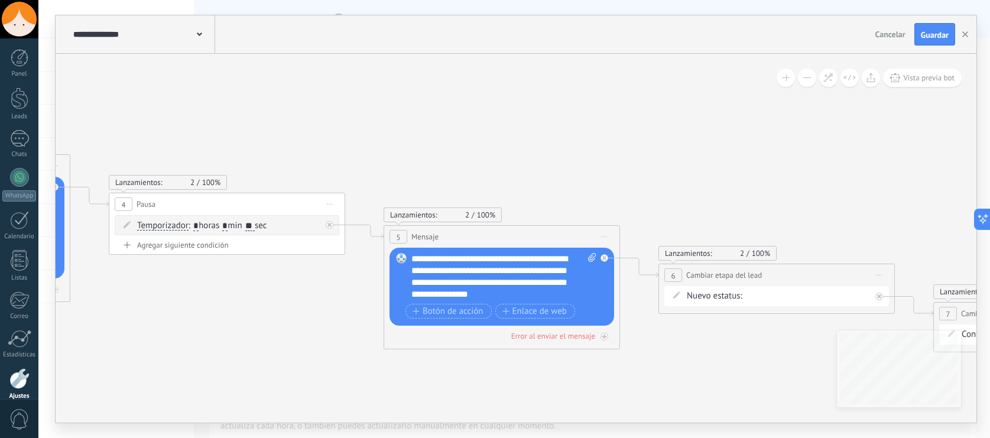
click at [426, 256] on div "**********" at bounding box center [503, 276] width 185 height 47
click at [528, 290] on div "**********" at bounding box center [503, 276] width 185 height 47
click at [712, 152] on icon at bounding box center [484, 239] width 2168 height 838
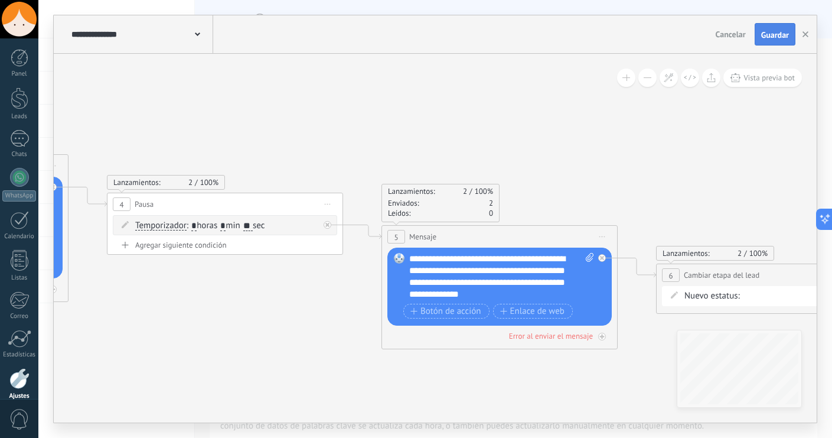
click at [769, 38] on span "Guardar" at bounding box center [776, 35] width 28 height 8
click at [797, 39] on button "button" at bounding box center [806, 34] width 18 height 22
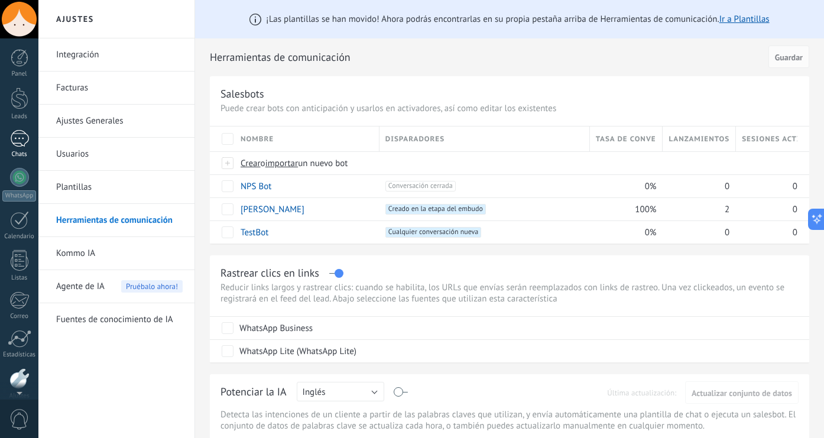
scroll to position [54, 0]
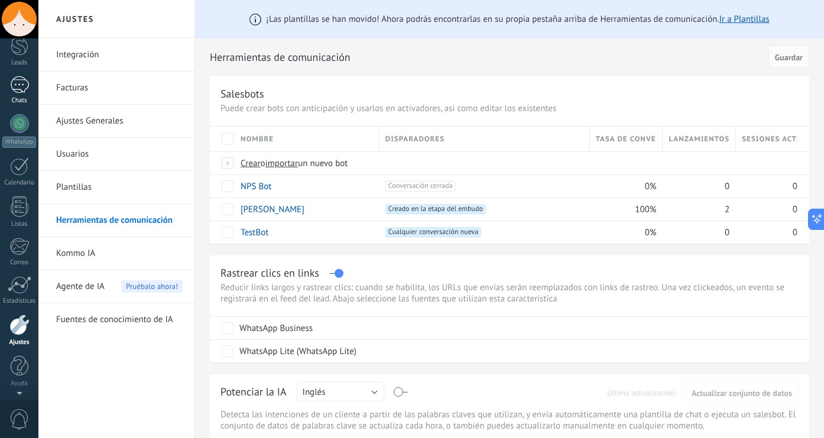
click at [23, 144] on div "WhatsApp" at bounding box center [19, 141] width 34 height 11
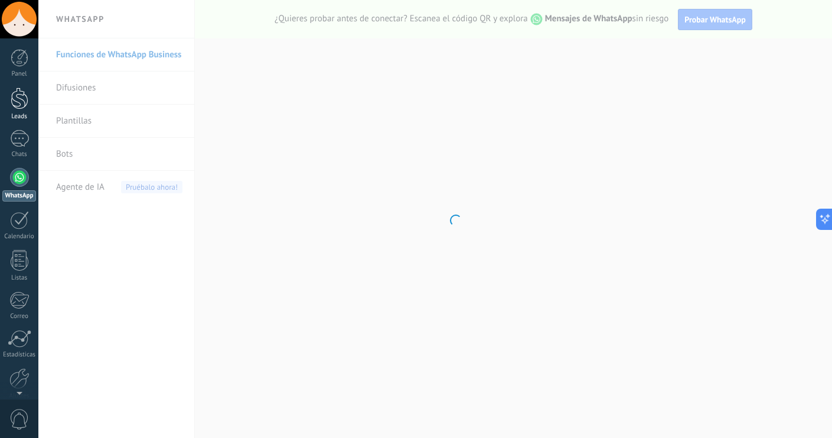
click at [17, 99] on div at bounding box center [20, 98] width 18 height 22
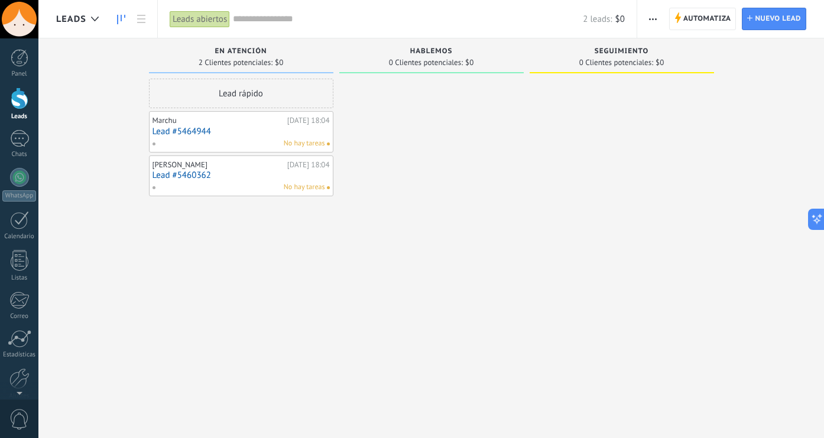
click at [245, 240] on div "Lead rápido Marchu Hoy 18:04 Lead #5464944 No hay tareas Pablo Poggi Hoy 18:04 …" at bounding box center [241, 221] width 184 height 284
click at [686, 18] on span "Automatiza" at bounding box center [707, 18] width 48 height 21
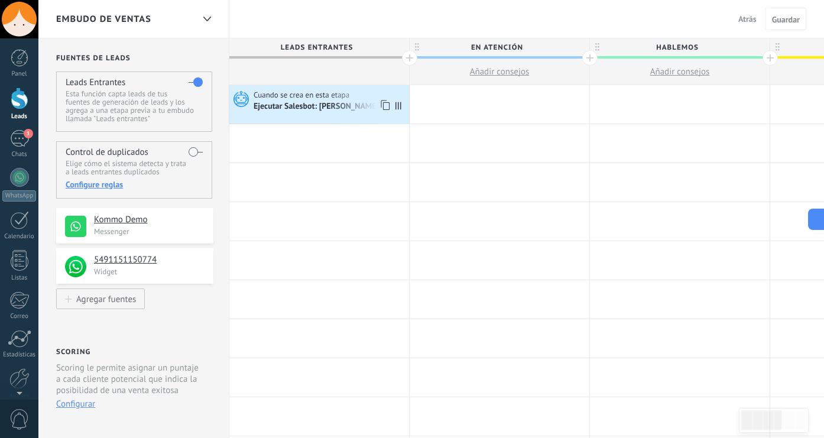
click at [291, 109] on div "Ejecutar Salesbot: [PERSON_NAME]" at bounding box center [316, 107] width 127 height 11
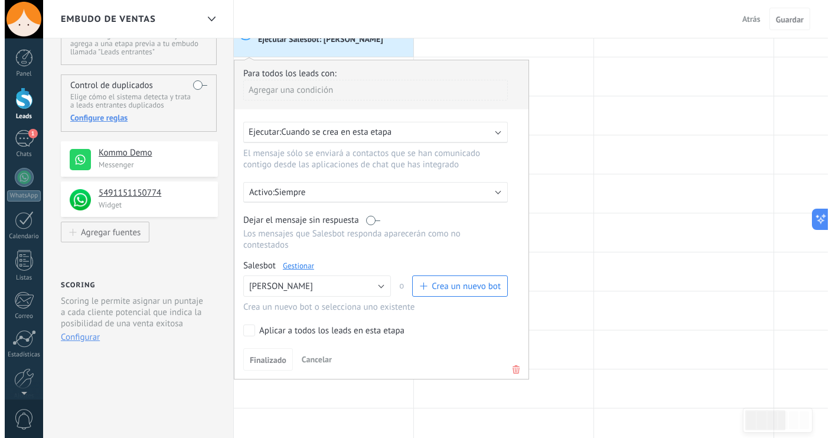
scroll to position [80, 0]
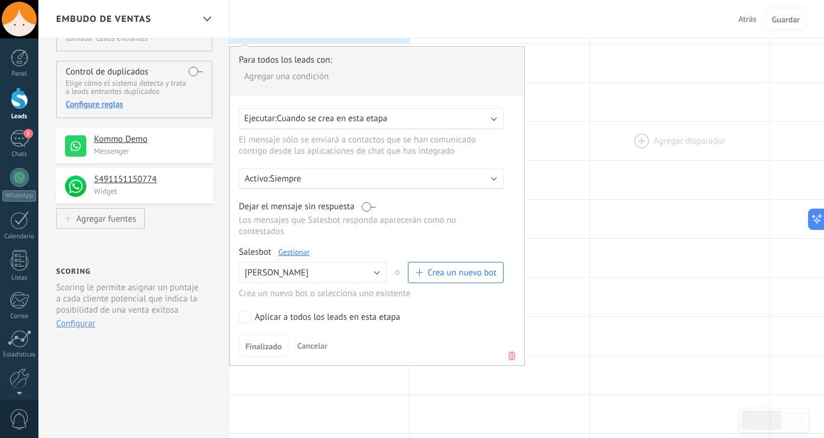
click at [708, 160] on div at bounding box center [680, 141] width 180 height 38
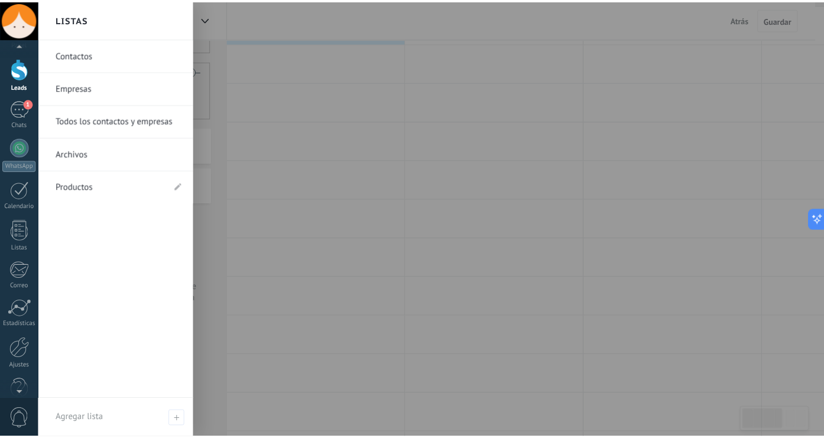
scroll to position [54, 0]
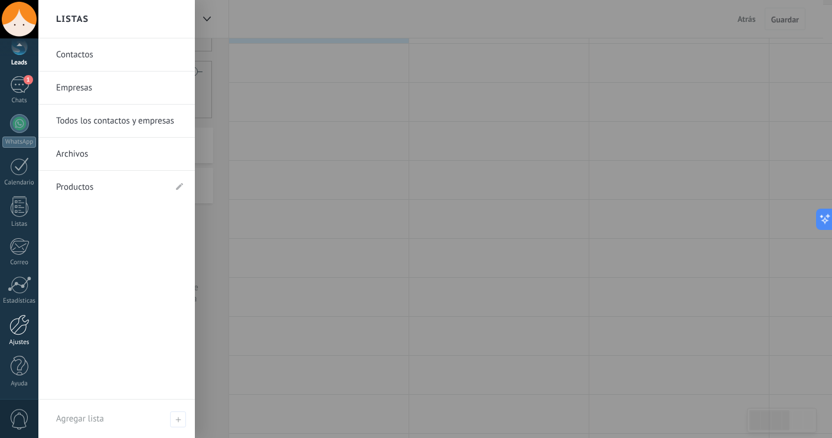
click at [21, 329] on div at bounding box center [19, 324] width 20 height 21
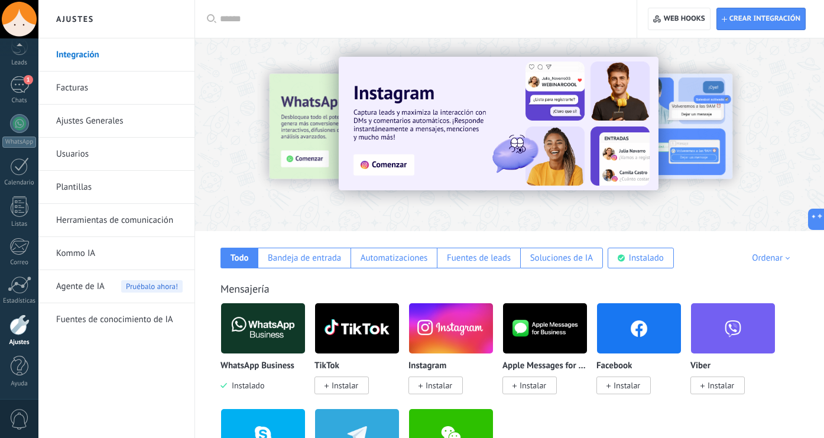
click at [93, 225] on link "Herramientas de comunicación" at bounding box center [119, 220] width 126 height 33
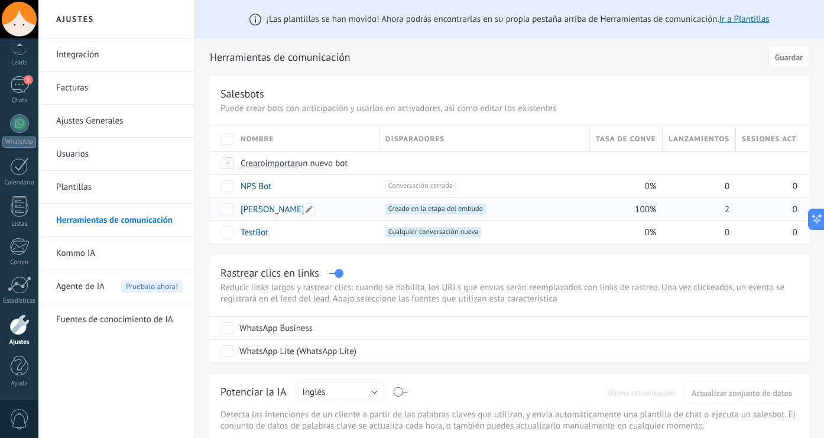
click at [269, 213] on link "[PERSON_NAME]" at bounding box center [272, 209] width 64 height 11
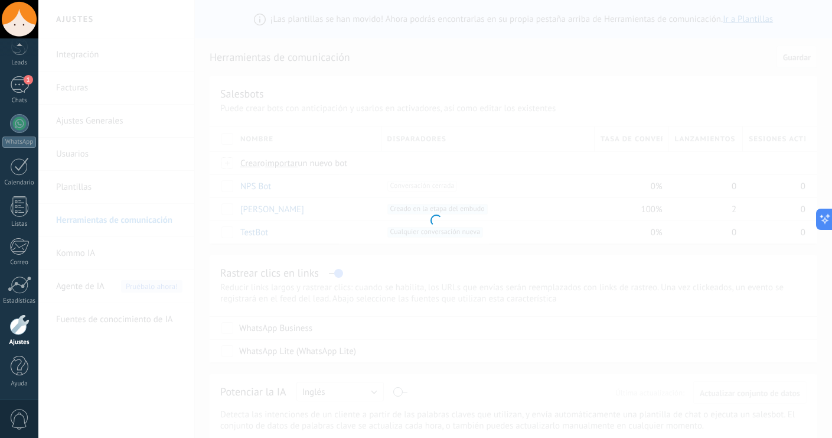
type input "**********"
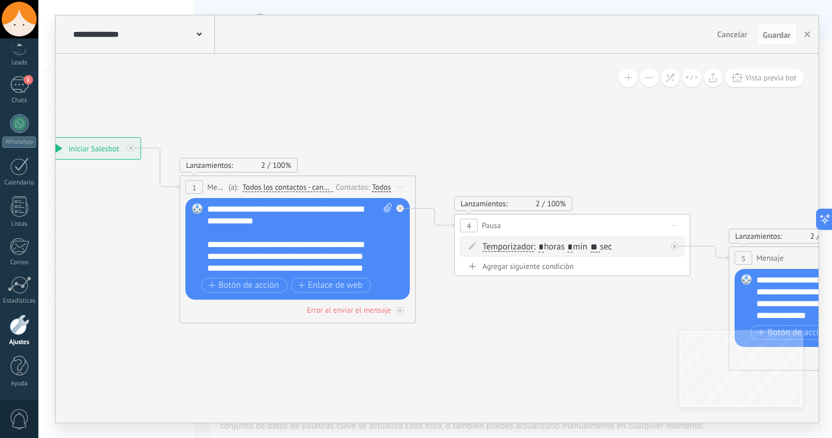
click at [600, 245] on input "**" at bounding box center [595, 247] width 9 height 9
click at [600, 246] on input "**" at bounding box center [595, 247] width 9 height 9
type input "**"
click at [763, 33] on span "Guardar" at bounding box center [777, 35] width 28 height 8
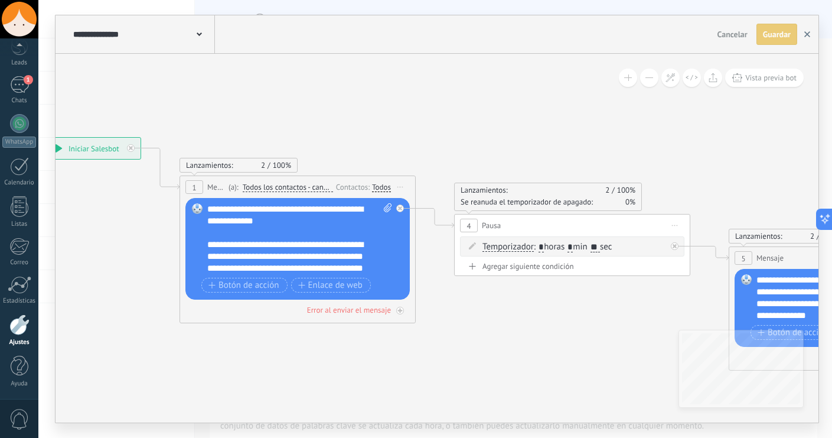
click at [811, 34] on button "button" at bounding box center [808, 34] width 18 height 21
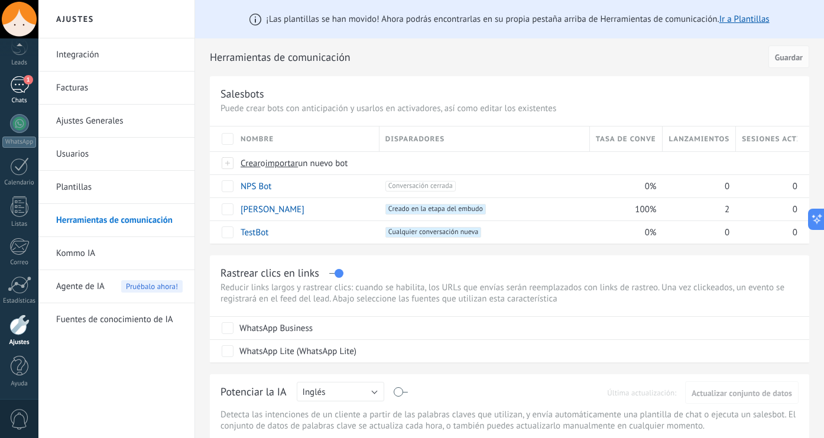
click at [27, 97] on div "Chats" at bounding box center [19, 101] width 34 height 8
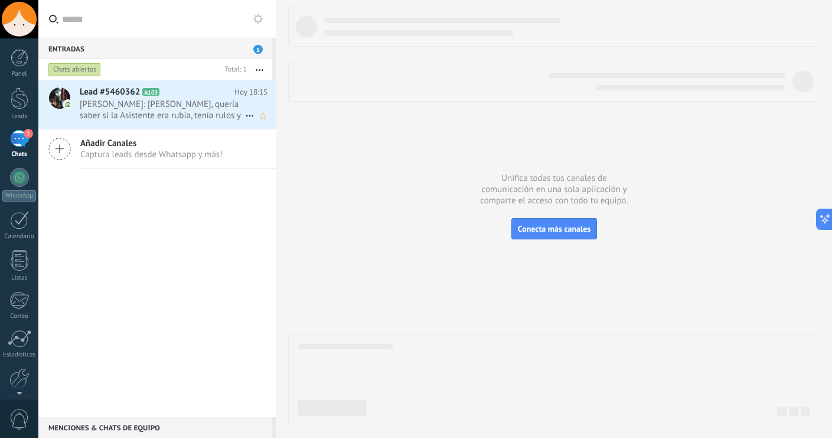
click at [103, 116] on span "Pablo Poggi: Hola, quería saber si la Asistente era rubia, tenía rulos y le gus…" at bounding box center [162, 110] width 165 height 22
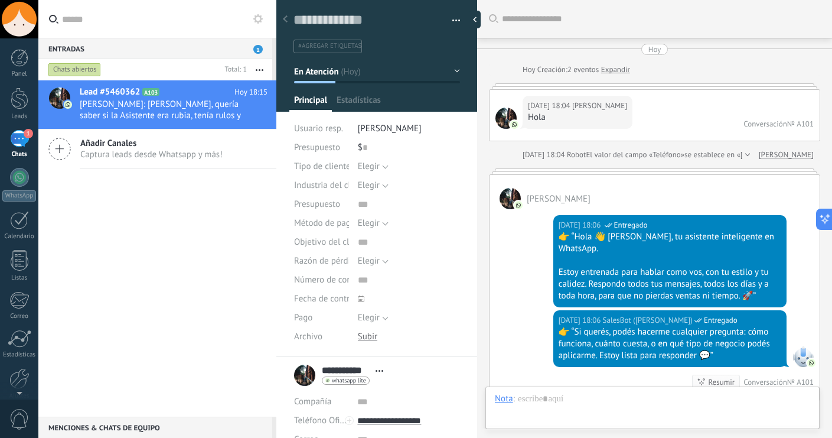
scroll to position [324, 0]
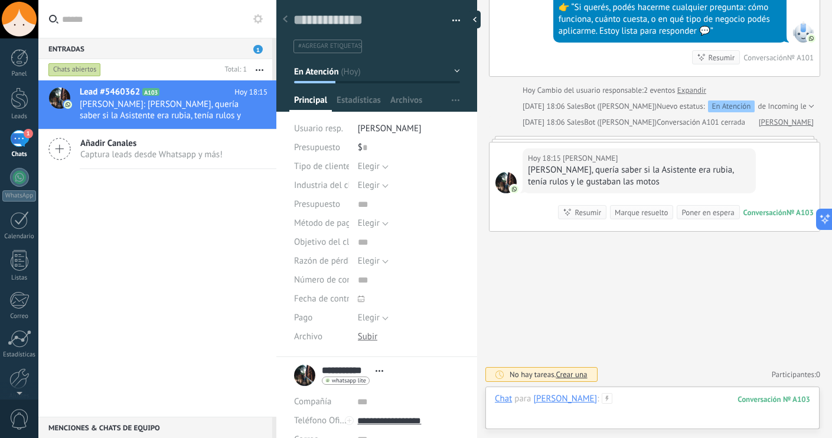
click at [670, 411] on div at bounding box center [652, 410] width 315 height 35
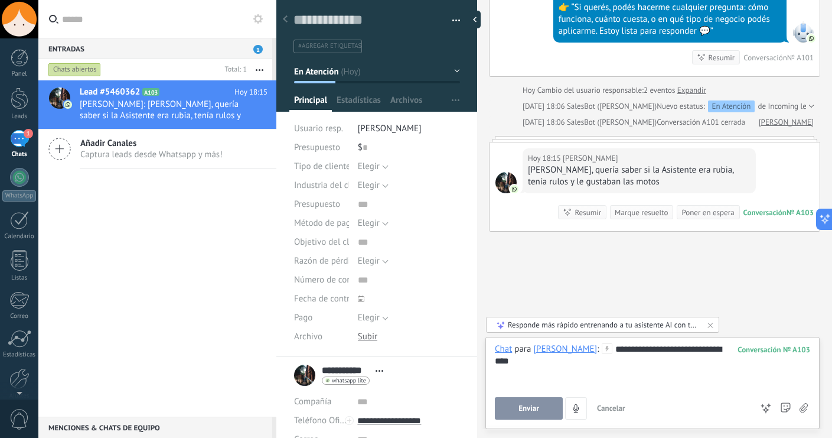
click at [548, 411] on button "Enviar" at bounding box center [529, 408] width 68 height 22
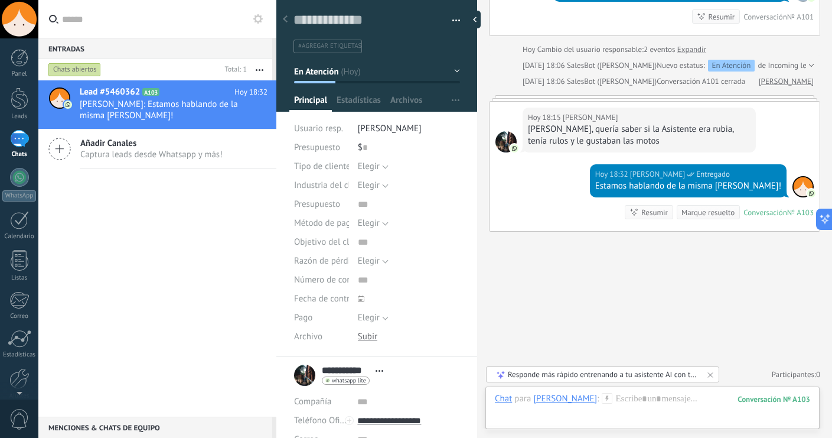
click at [694, 213] on div "Marque resuelto" at bounding box center [708, 212] width 53 height 11
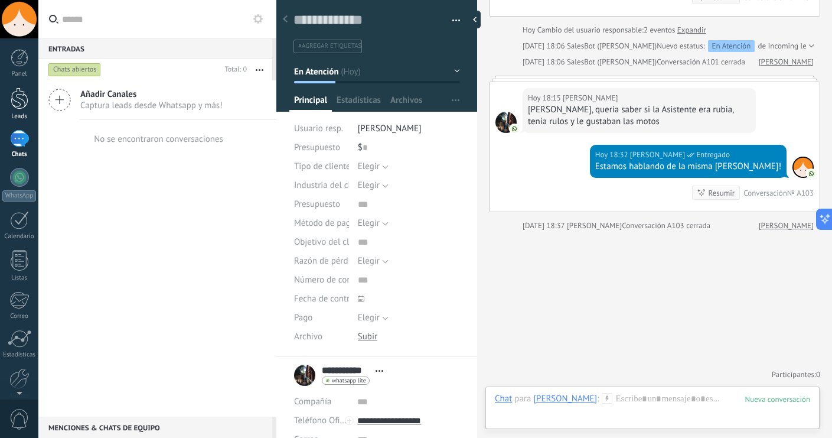
click at [31, 109] on link "Leads" at bounding box center [19, 103] width 38 height 33
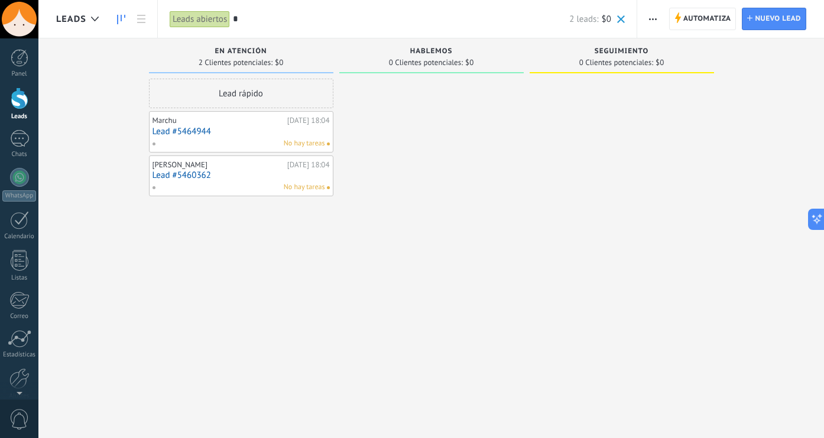
type input "*"
click at [197, 135] on link "Lead #5464944" at bounding box center [240, 131] width 177 height 10
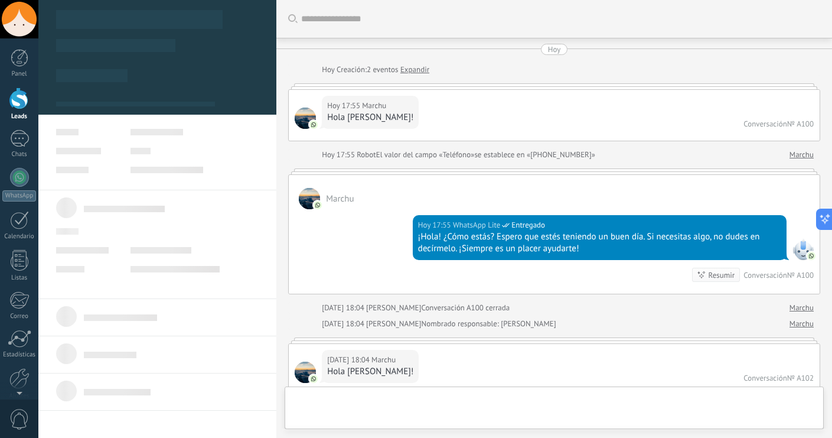
scroll to position [424, 0]
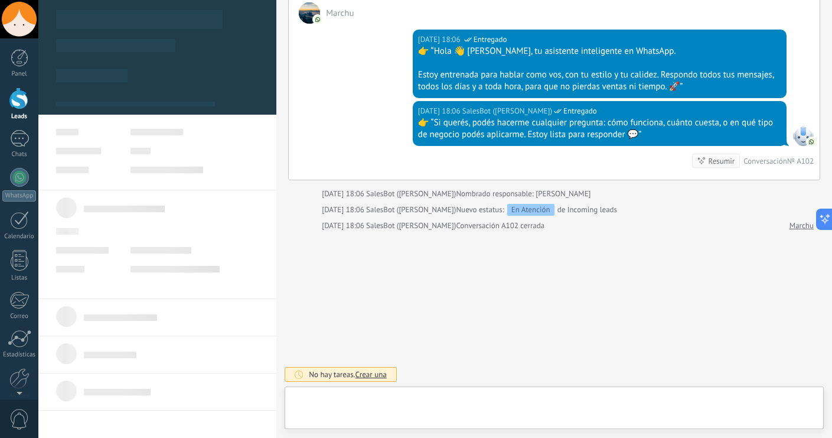
type textarea "**********"
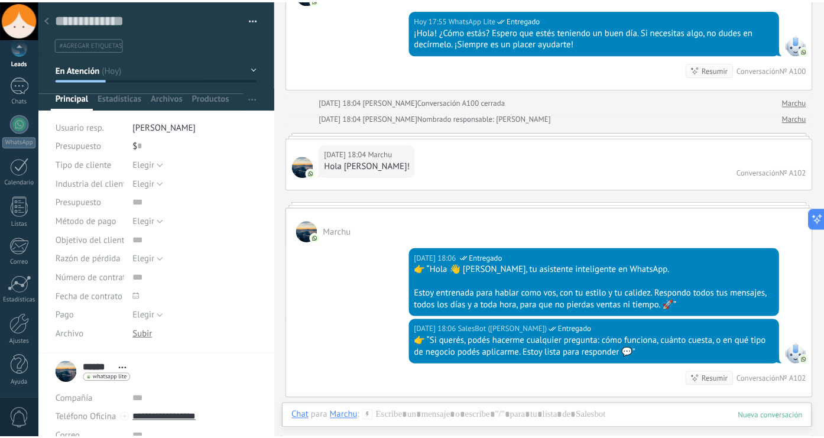
scroll to position [0, 0]
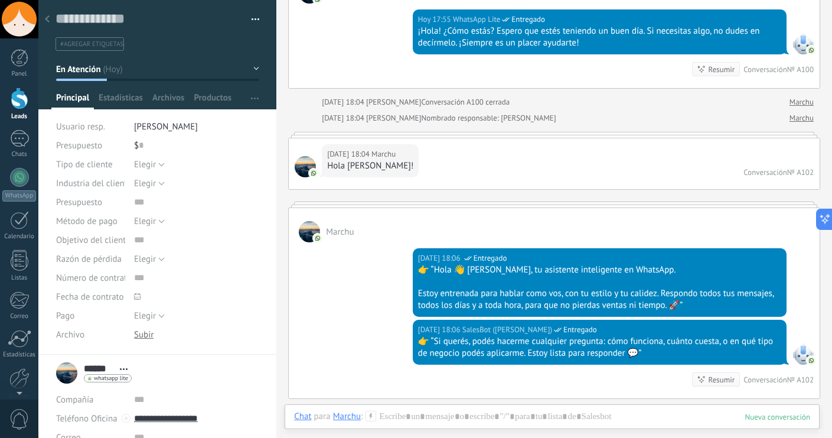
click at [17, 101] on div at bounding box center [20, 98] width 18 height 22
